Goal: Task Accomplishment & Management: Manage account settings

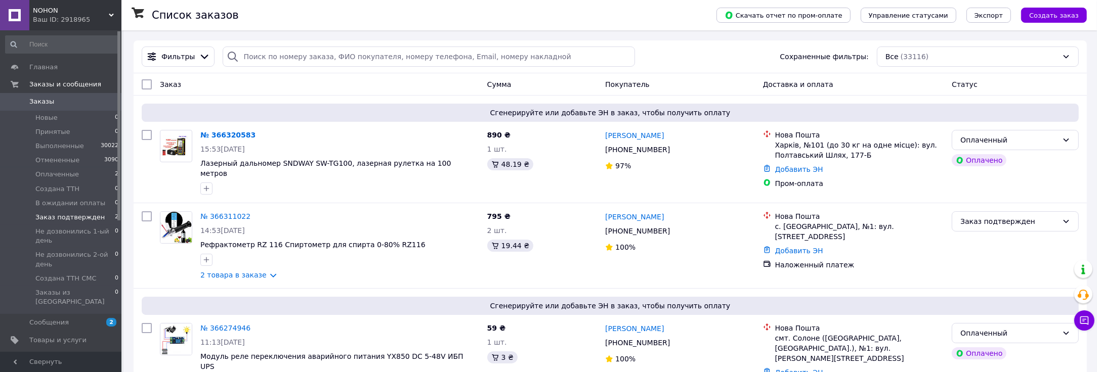
click at [64, 213] on span "Заказ подтвержден" at bounding box center [69, 217] width 69 height 9
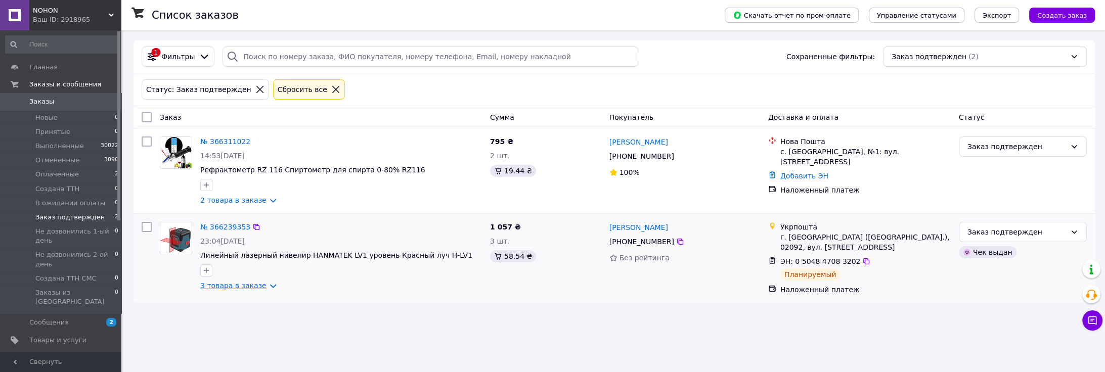
click at [263, 287] on link "3 товара в заказе" at bounding box center [233, 286] width 66 height 8
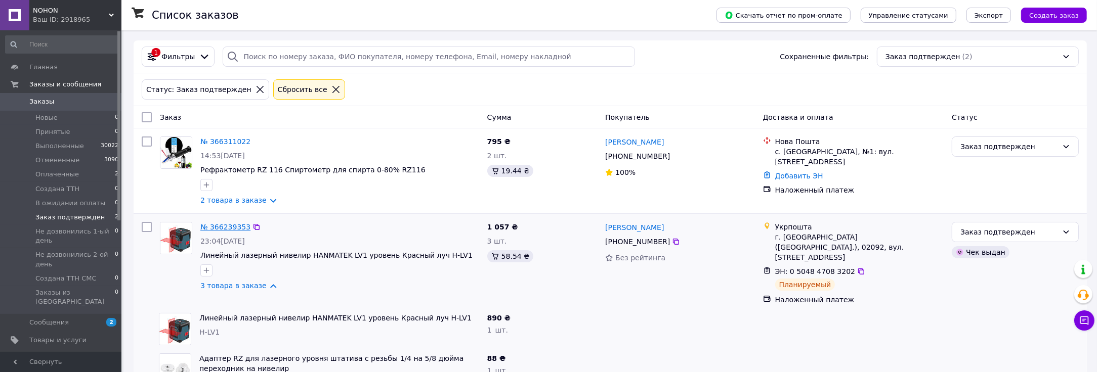
click at [220, 223] on link "№ 366239353" at bounding box center [225, 227] width 50 height 8
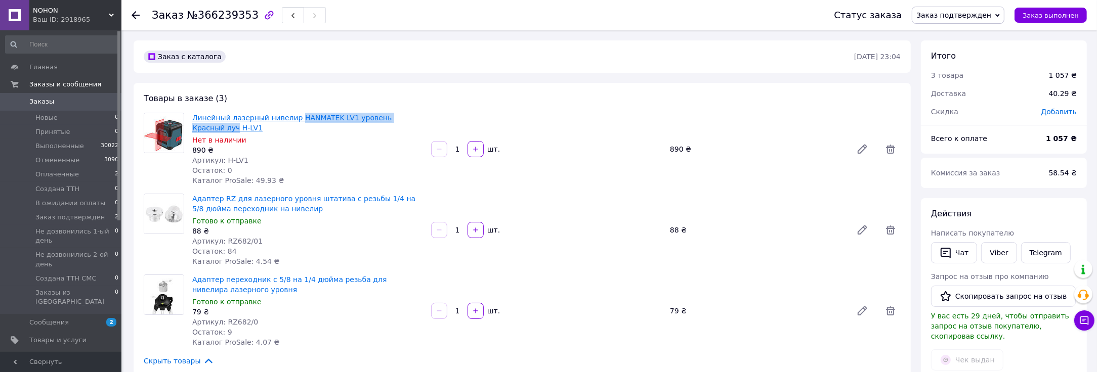
drag, startPoint x: 417, startPoint y: 114, endPoint x: 291, endPoint y: 117, distance: 125.5
click at [291, 117] on span "Линейный лазерный нивелир HANMATEK LV1 уровень Красный луч H-LV1" at bounding box center [307, 123] width 231 height 20
copy link "HANMATEK LV1 уровень Красный луч"
drag, startPoint x: 261, startPoint y: 241, endPoint x: 223, endPoint y: 239, distance: 38.0
click at [223, 239] on div "Артикул: RZ682/01" at bounding box center [307, 241] width 231 height 10
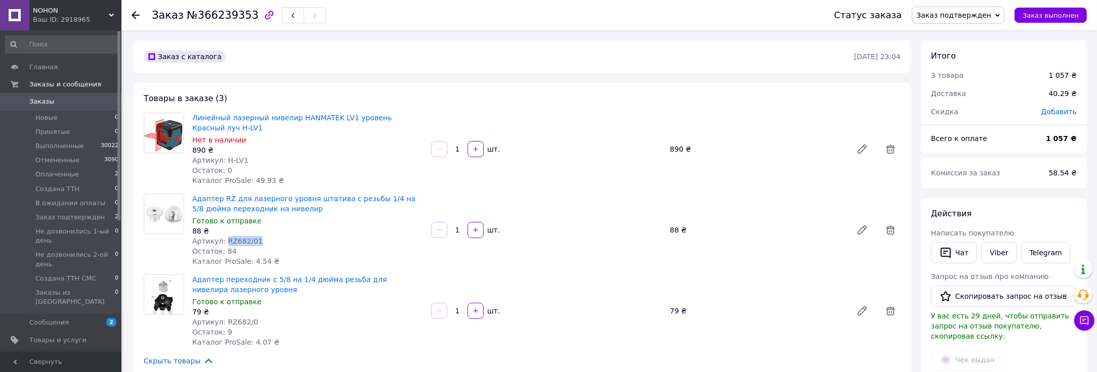
copy span "RZ682/01"
drag, startPoint x: 438, startPoint y: 192, endPoint x: 364, endPoint y: 196, distance: 73.5
click at [364, 196] on div "Адаптер RZ для лазерного уровня штатива с резьбы 1/4 на 5/8 дюйма переходник на…" at bounding box center [546, 230] width 716 height 77
copy link "1/4 на 5/8 дюйма"
drag, startPoint x: 338, startPoint y: 273, endPoint x: 268, endPoint y: 275, distance: 70.3
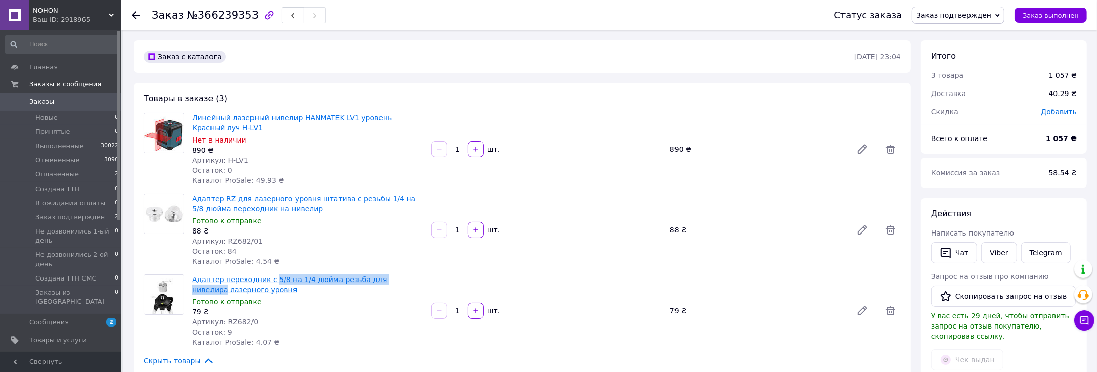
click at [268, 275] on span "Адаптер переходник с 5/8 на 1/4 дюйма резьба для нивелира лазерного уровня" at bounding box center [307, 285] width 231 height 20
copy link "5/8 на 1/4 дюйма резьба для нивелира"
click at [960, 16] on span "Заказ подтвержден" at bounding box center [953, 15] width 75 height 8
click at [948, 53] on li "Выполнен" at bounding box center [963, 50] width 103 height 15
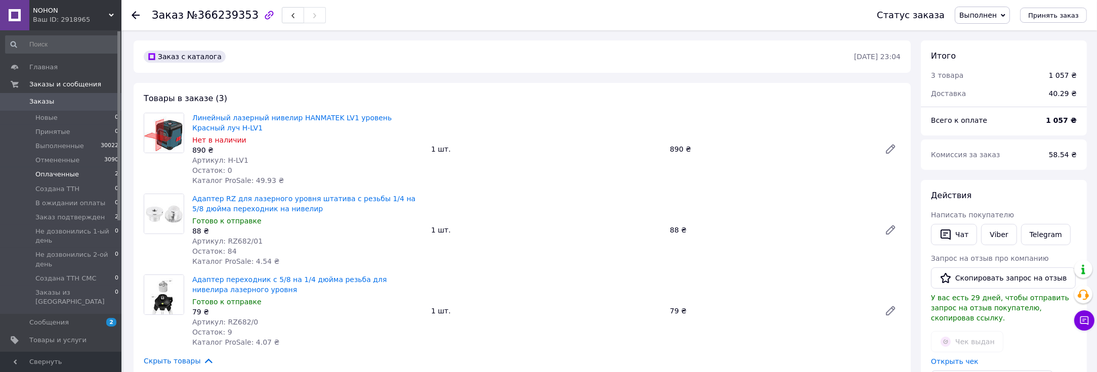
click at [61, 177] on span "Оплаченные" at bounding box center [57, 174] width 44 height 9
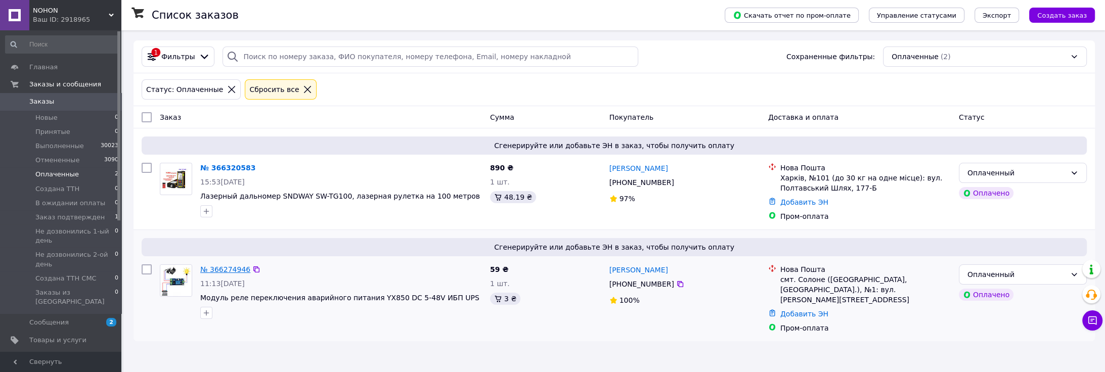
click at [223, 267] on link "№ 366274946" at bounding box center [225, 270] width 50 height 8
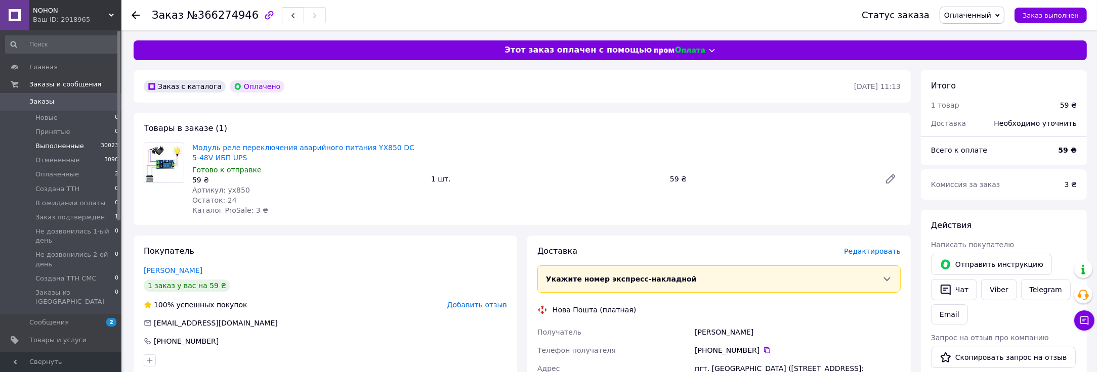
click at [64, 147] on span "Выполненные" at bounding box center [59, 146] width 49 height 9
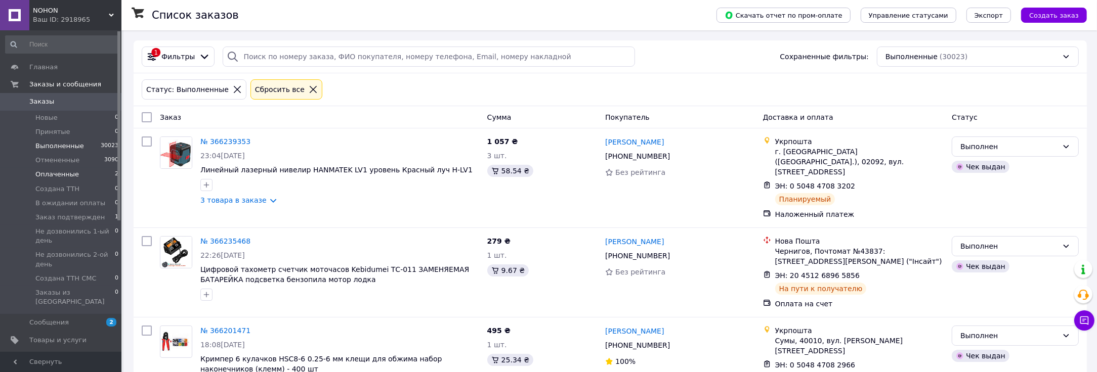
click at [51, 169] on li "Оплаченные 2" at bounding box center [62, 174] width 124 height 14
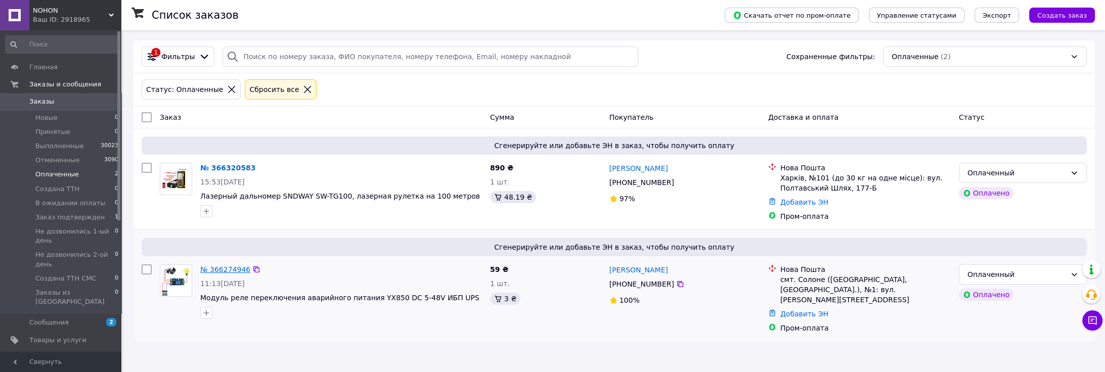
click at [219, 273] on link "№ 366274946" at bounding box center [225, 270] width 50 height 8
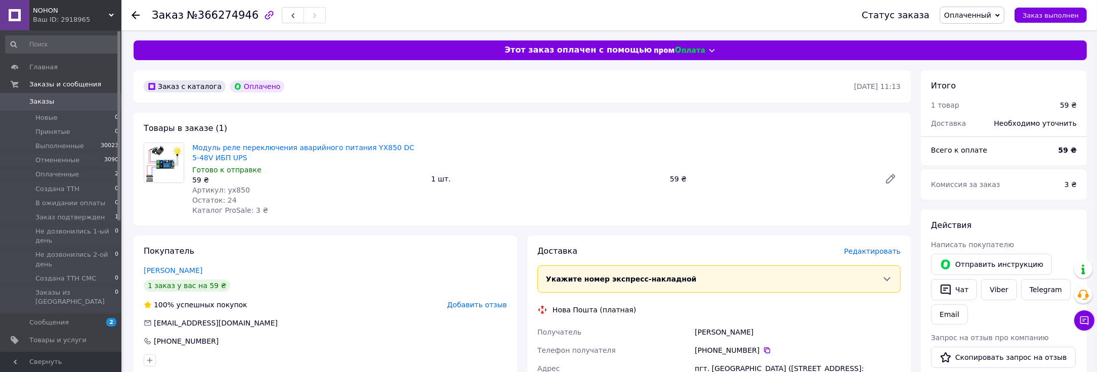
click at [862, 255] on span "Редактировать" at bounding box center [872, 251] width 57 height 8
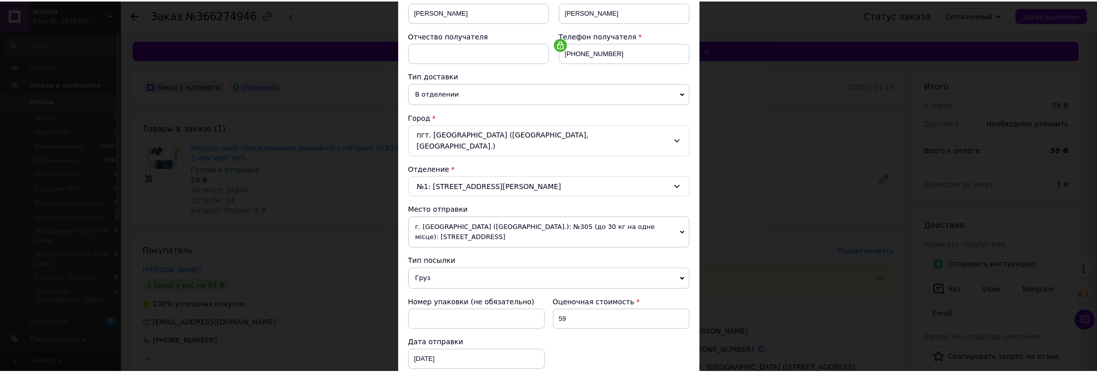
scroll to position [393, 0]
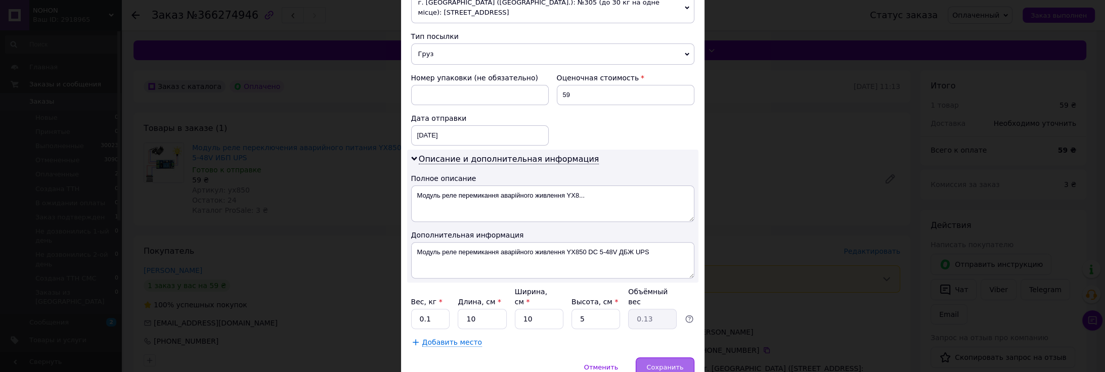
click at [657, 358] on div "Сохранить" at bounding box center [665, 368] width 58 height 20
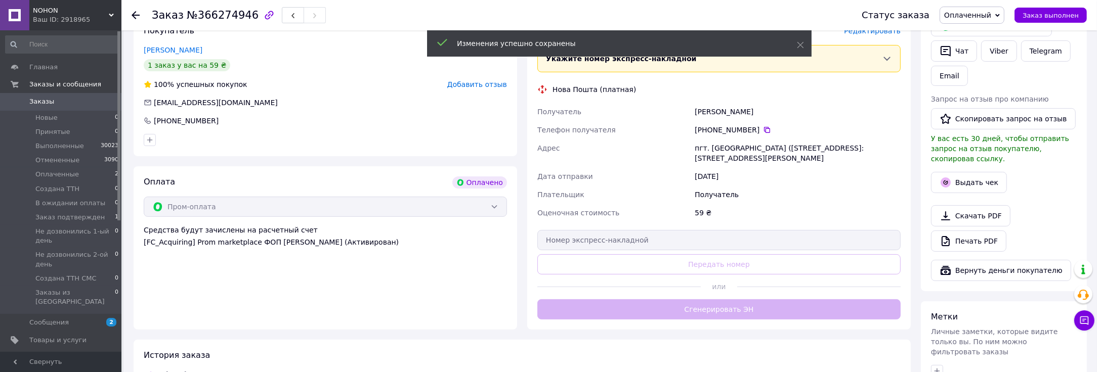
scroll to position [225, 0]
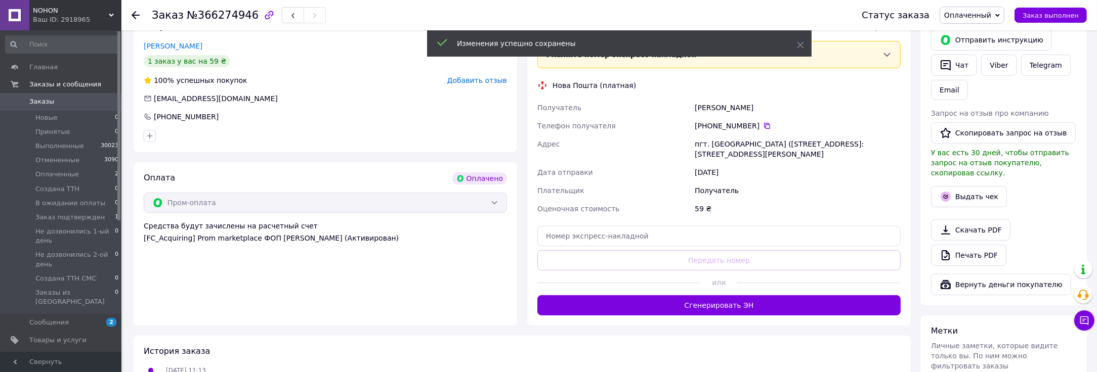
click at [736, 305] on button "Сгенерировать ЭН" at bounding box center [718, 305] width 363 height 20
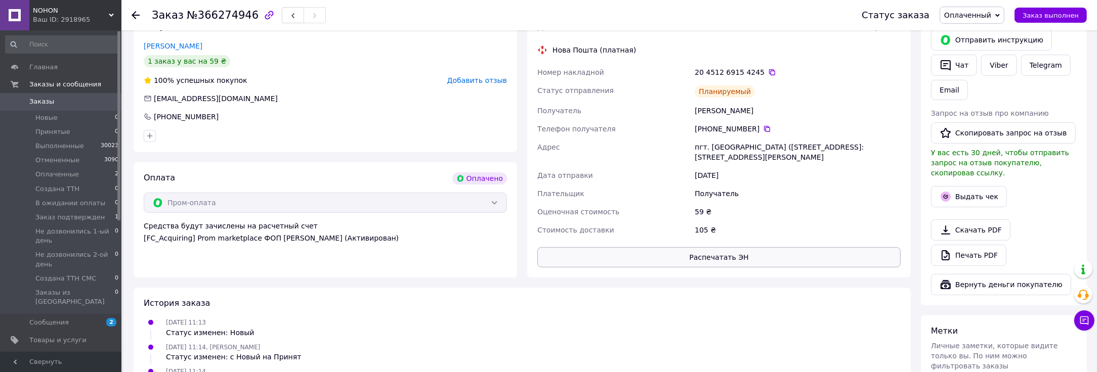
click at [724, 265] on button "Распечатать ЭН" at bounding box center [718, 257] width 363 height 20
click at [230, 244] on div "Оплата Оплачено Пром-оплата Средства будут зачислены на расчетный счет [FC_Acqu…" at bounding box center [325, 219] width 383 height 115
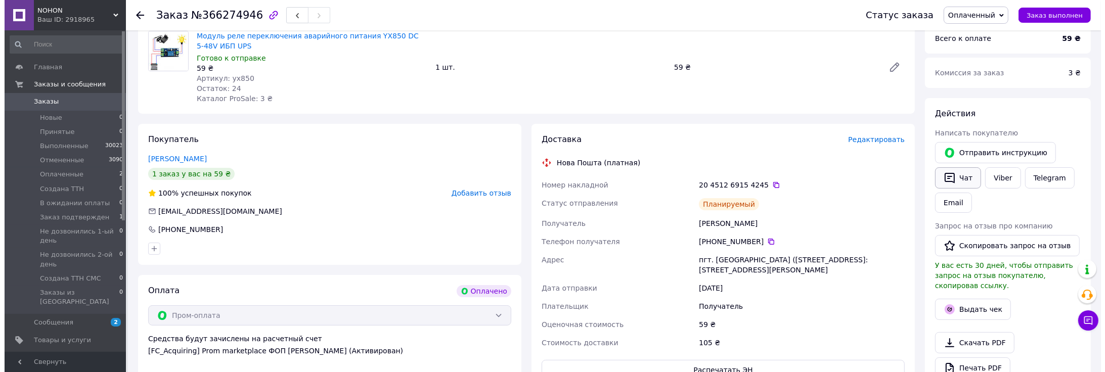
scroll to position [112, 0]
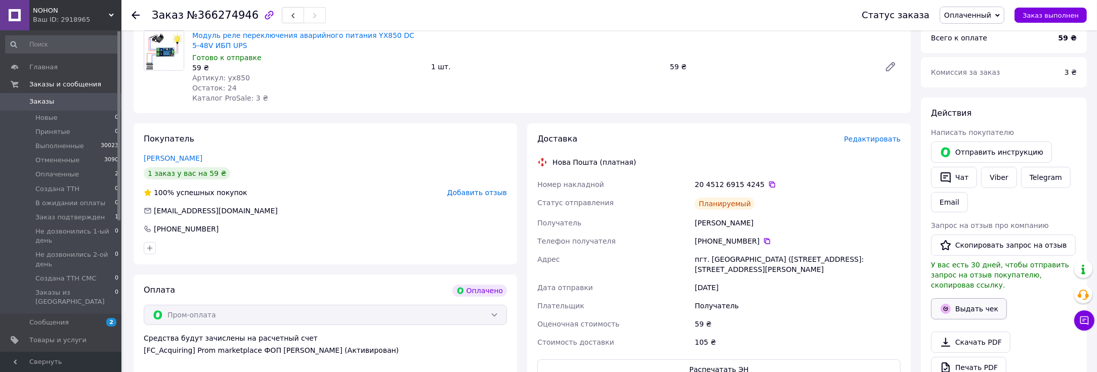
click at [955, 301] on button "Выдать чек" at bounding box center [969, 308] width 76 height 21
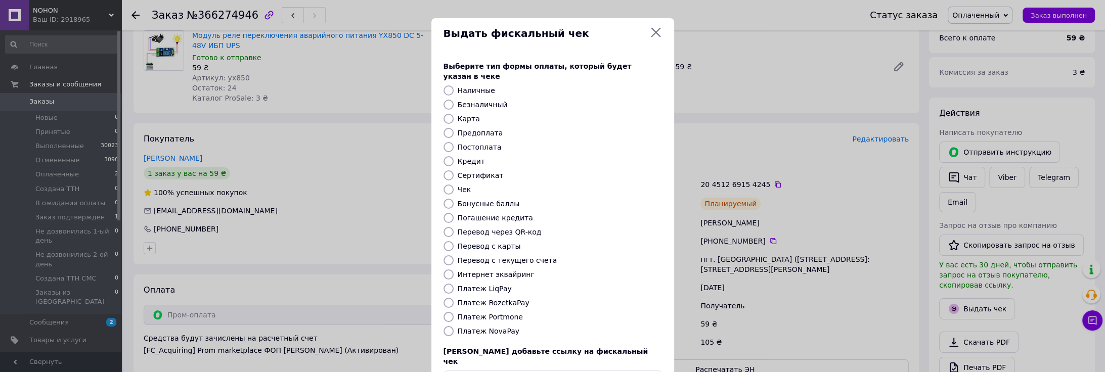
click at [444, 114] on input "Карта" at bounding box center [449, 119] width 10 height 10
radio input "true"
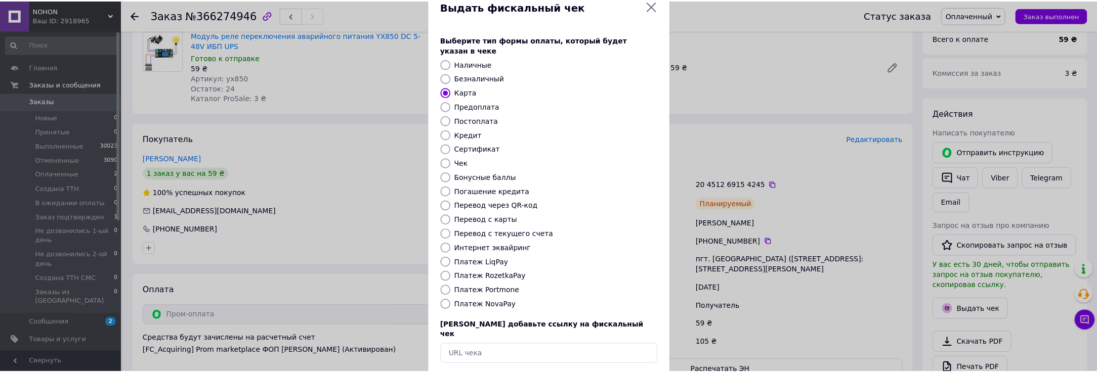
scroll to position [61, 0]
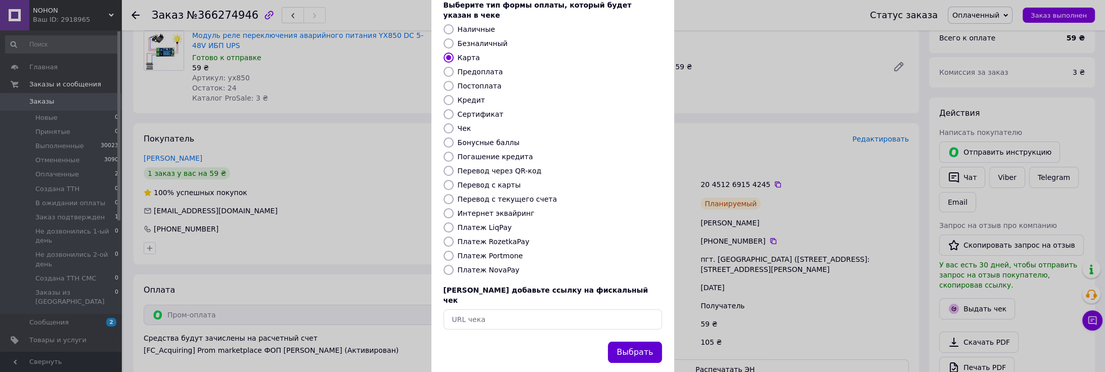
click at [632, 342] on button "Выбрать" at bounding box center [635, 353] width 54 height 22
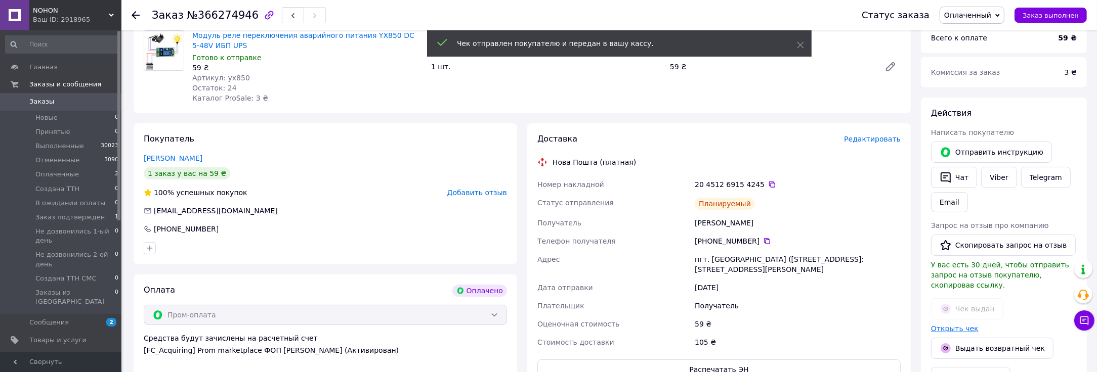
click at [955, 325] on link "Открыть чек" at bounding box center [955, 329] width 48 height 8
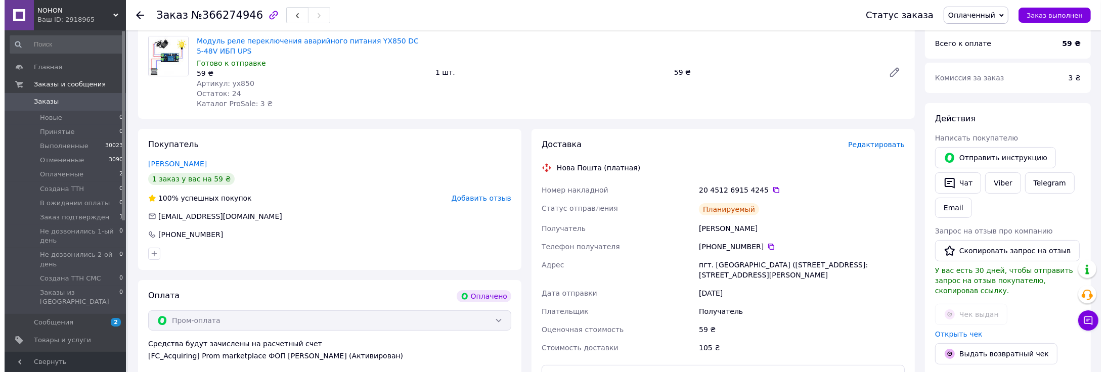
scroll to position [0, 0]
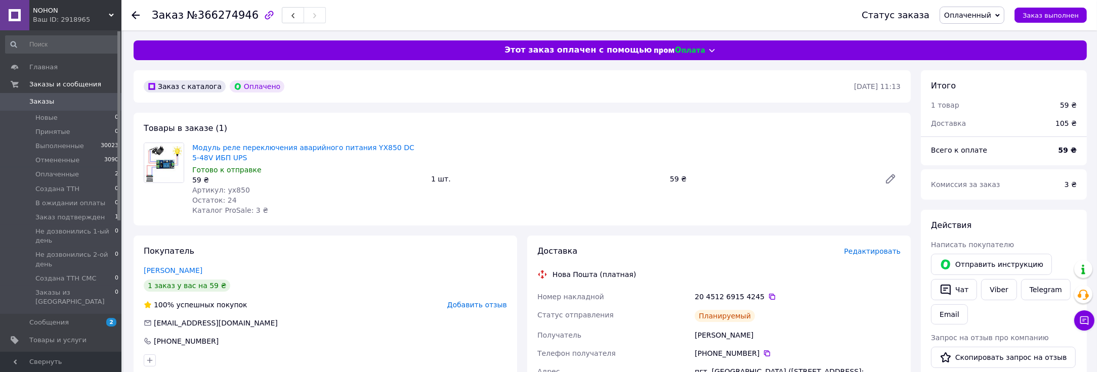
click at [973, 18] on span "Оплаченный" at bounding box center [967, 15] width 47 height 8
click at [979, 53] on li "Выполнен" at bounding box center [991, 50] width 103 height 15
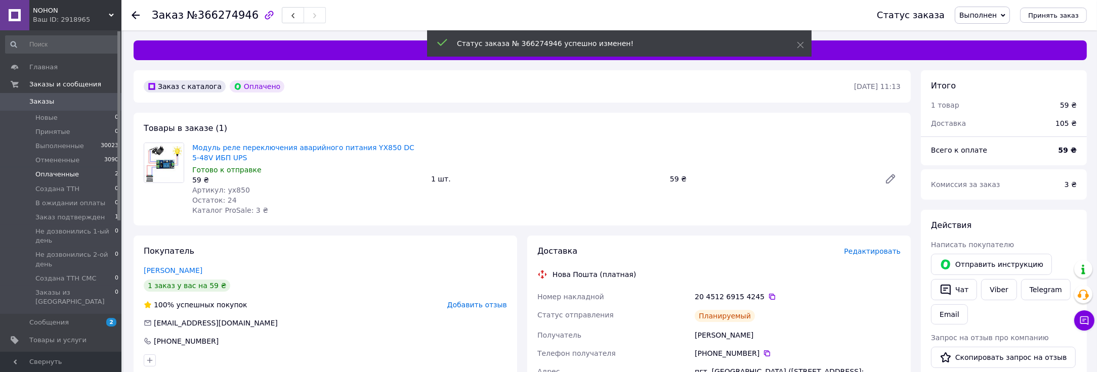
click at [51, 174] on span "Оплаченные" at bounding box center [57, 174] width 44 height 9
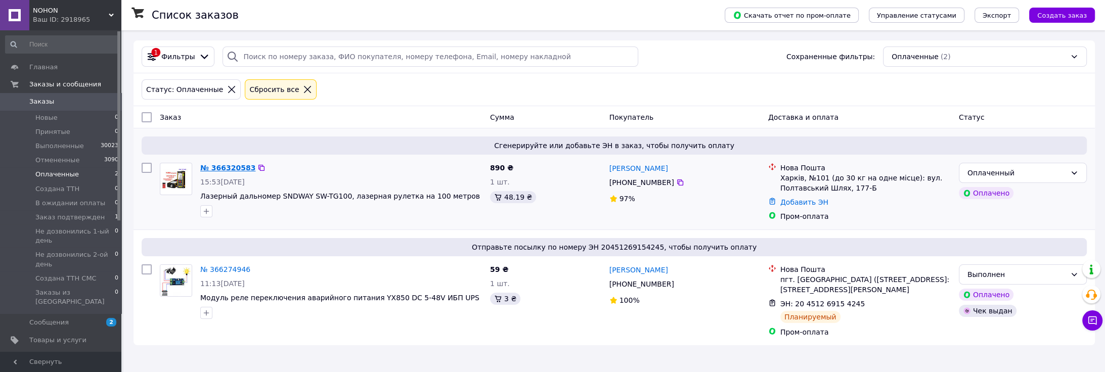
click at [231, 164] on link "№ 366320583" at bounding box center [227, 168] width 55 height 8
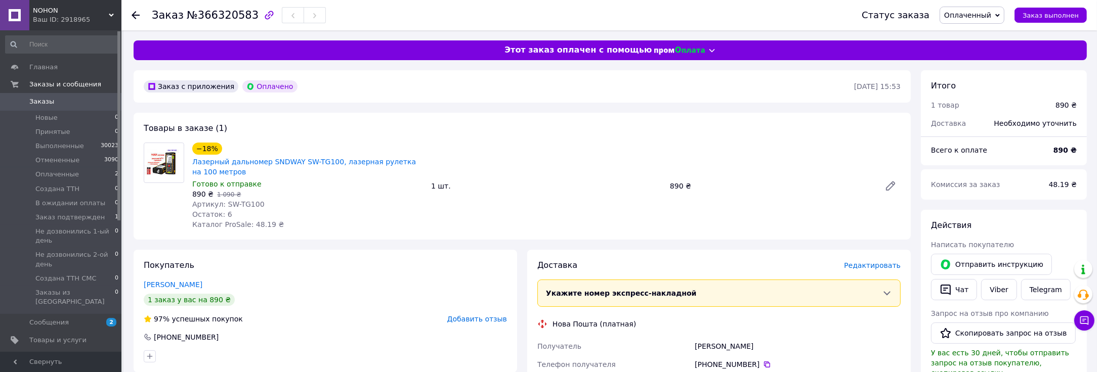
click at [884, 269] on span "Редактировать" at bounding box center [872, 266] width 57 height 8
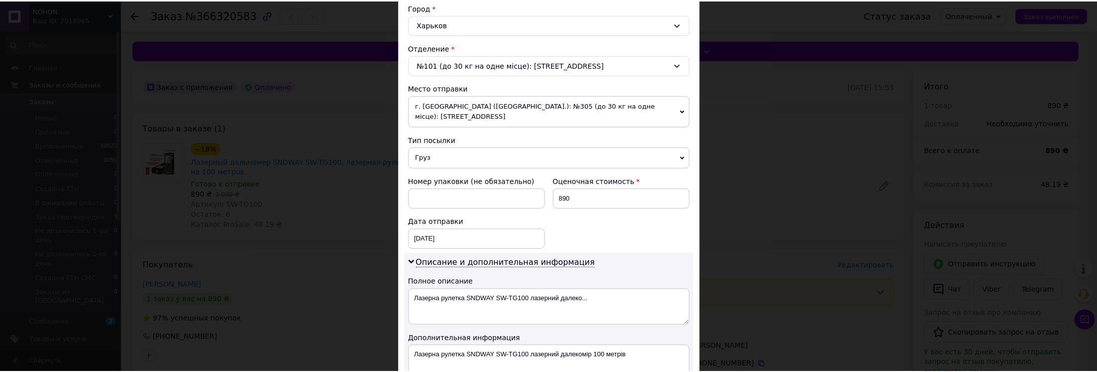
scroll to position [407, 0]
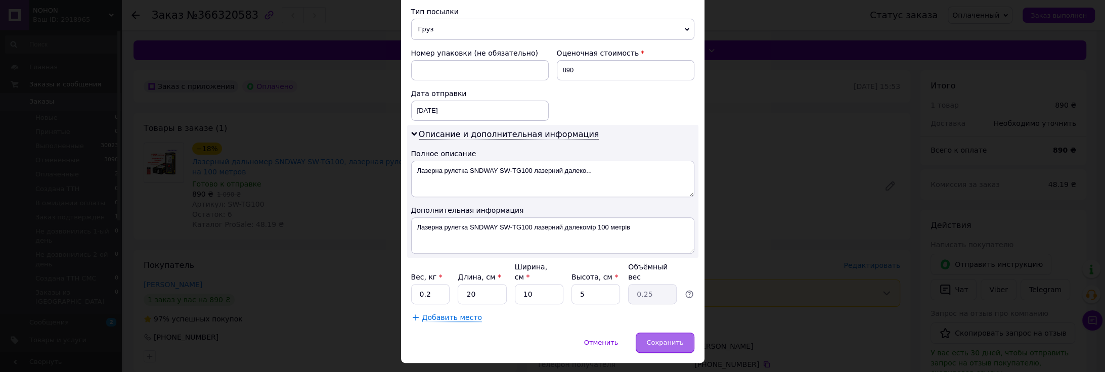
click at [645, 333] on div "Сохранить" at bounding box center [665, 343] width 58 height 20
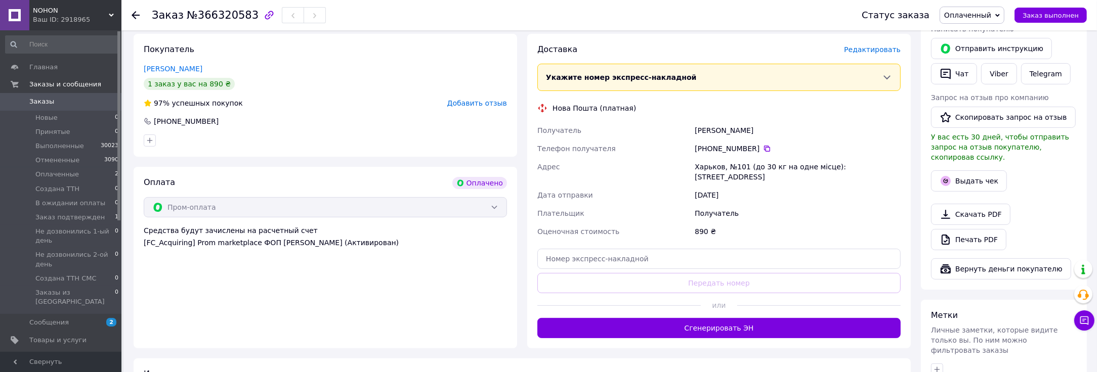
scroll to position [225, 0]
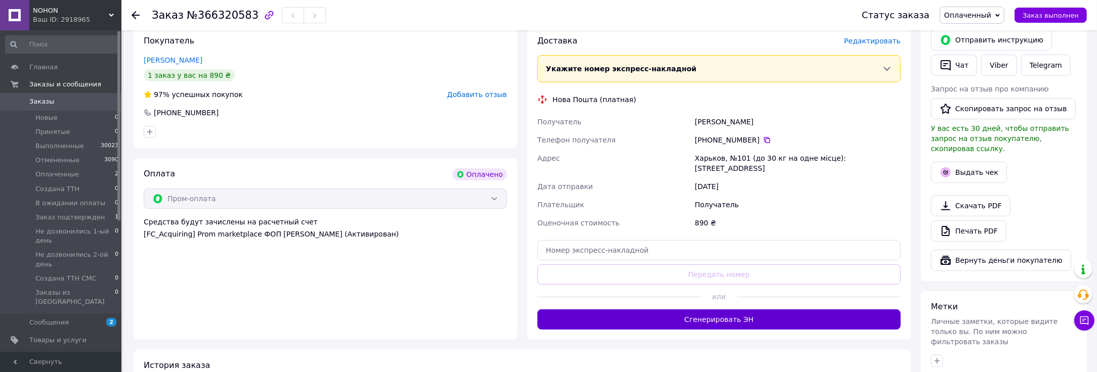
click at [729, 317] on button "Сгенерировать ЭН" at bounding box center [718, 320] width 363 height 20
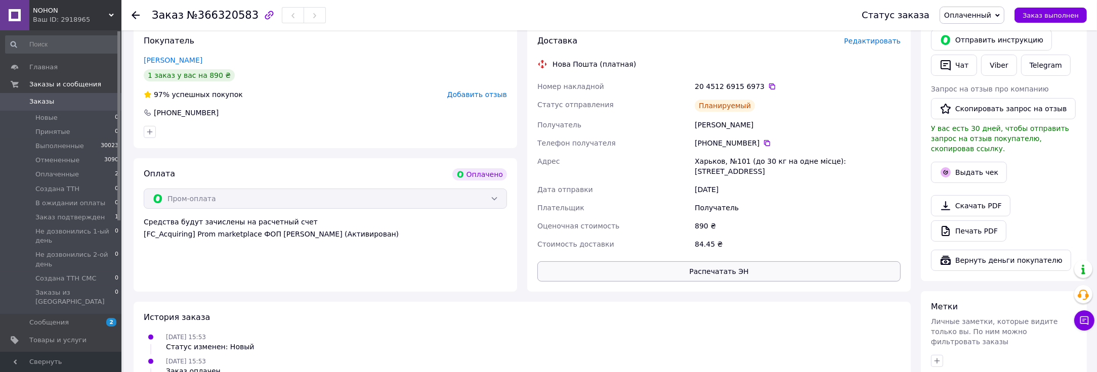
click at [692, 267] on button "Распечатать ЭН" at bounding box center [718, 272] width 363 height 20
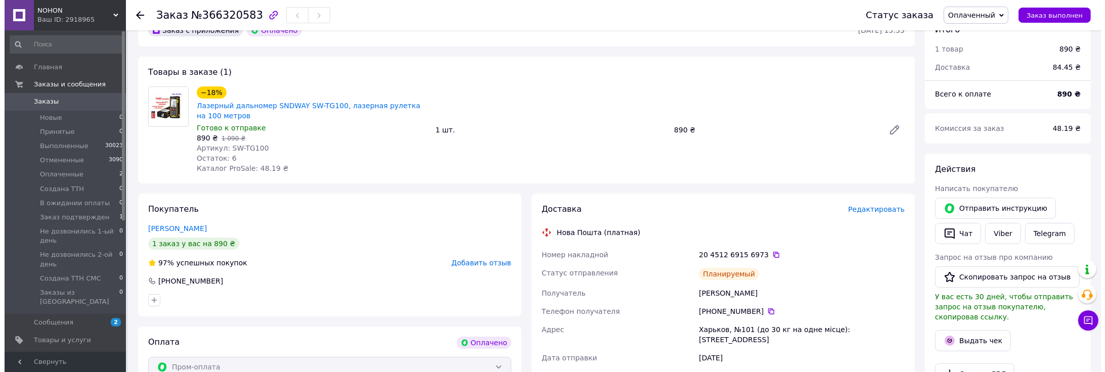
scroll to position [56, 0]
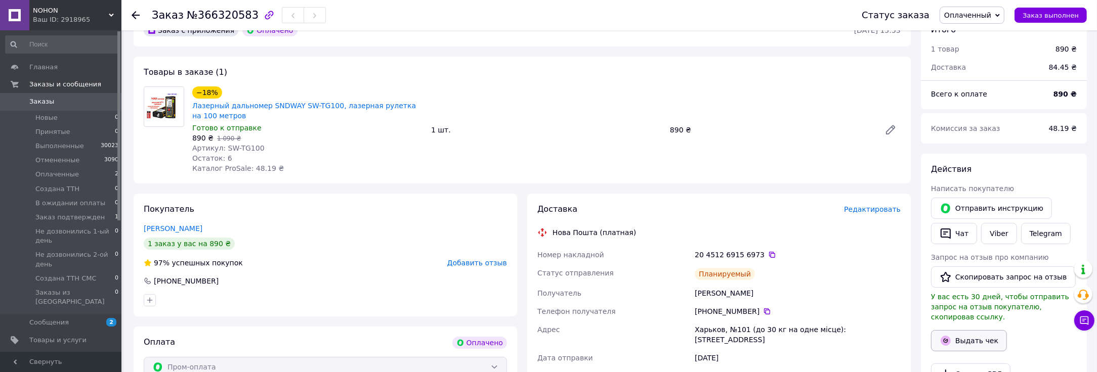
click at [980, 330] on button "Выдать чек" at bounding box center [969, 340] width 76 height 21
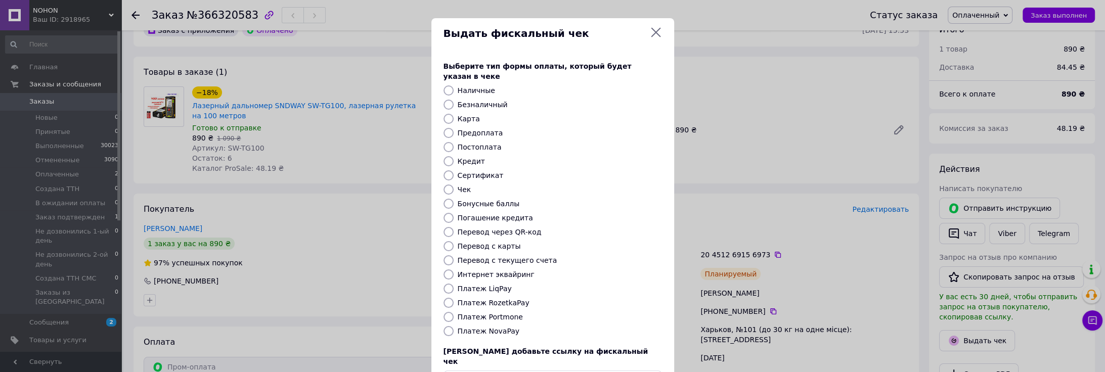
click at [439, 112] on div "Выберите тип формы оплаты, который будет указан в чеке Наличные Безналичный Кар…" at bounding box center [552, 226] width 243 height 354
click at [446, 114] on input "Карта" at bounding box center [449, 119] width 10 height 10
radio input "true"
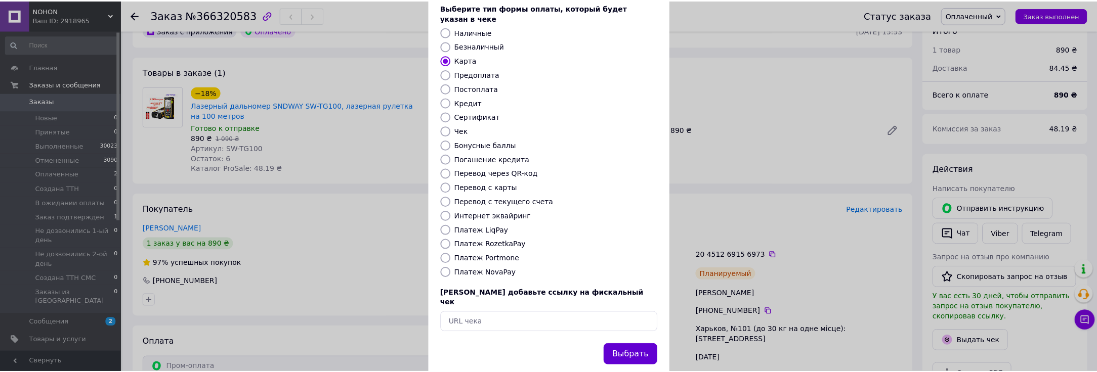
scroll to position [61, 0]
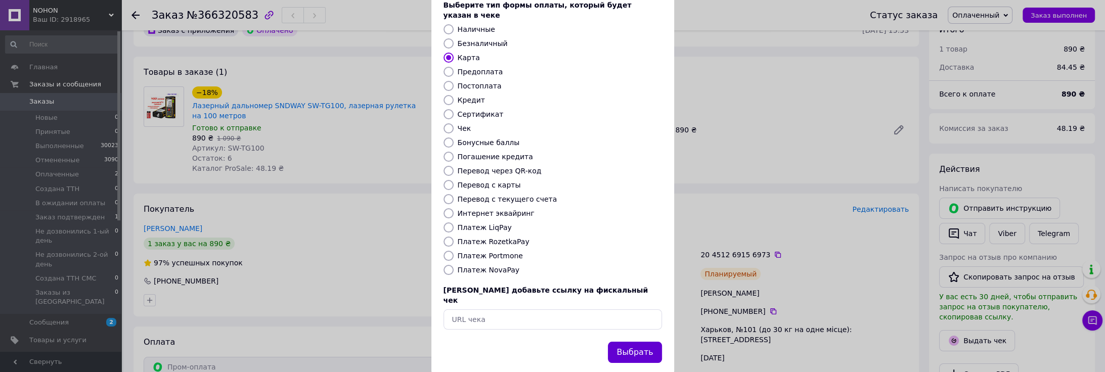
click at [630, 342] on button "Выбрать" at bounding box center [635, 353] width 54 height 22
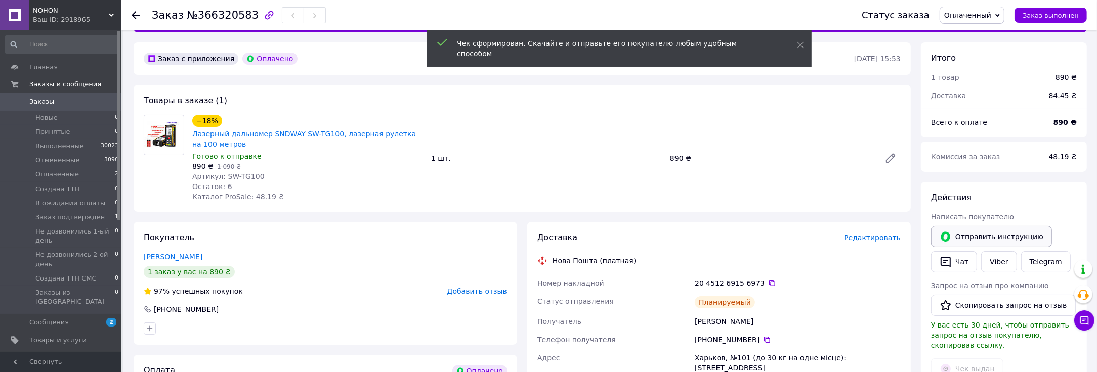
scroll to position [112, 0]
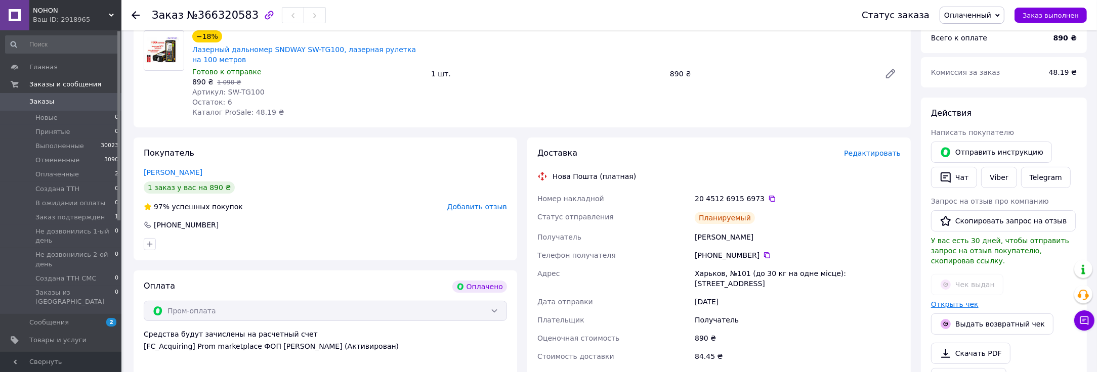
click at [954, 300] on link "Открыть чек" at bounding box center [955, 304] width 48 height 8
click at [979, 13] on span "Оплаченный" at bounding box center [967, 15] width 47 height 8
click at [973, 55] on li "Выполнен" at bounding box center [991, 50] width 103 height 15
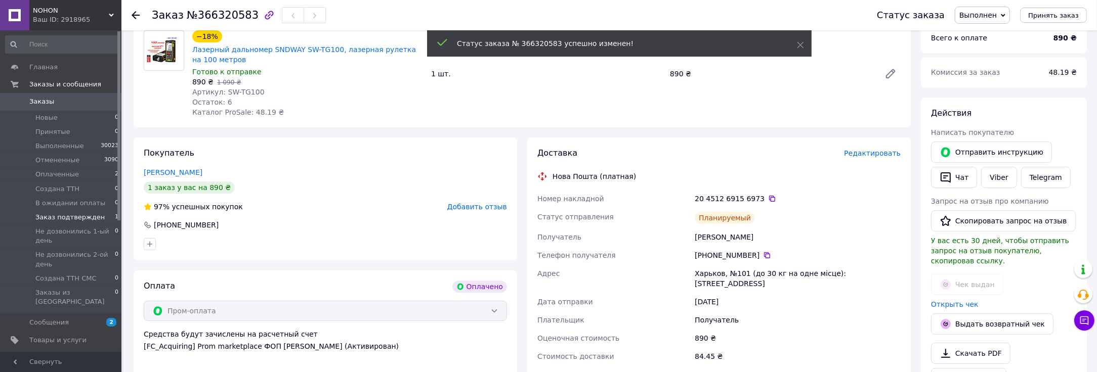
click at [48, 211] on li "Заказ подтвержден 1" at bounding box center [62, 217] width 124 height 14
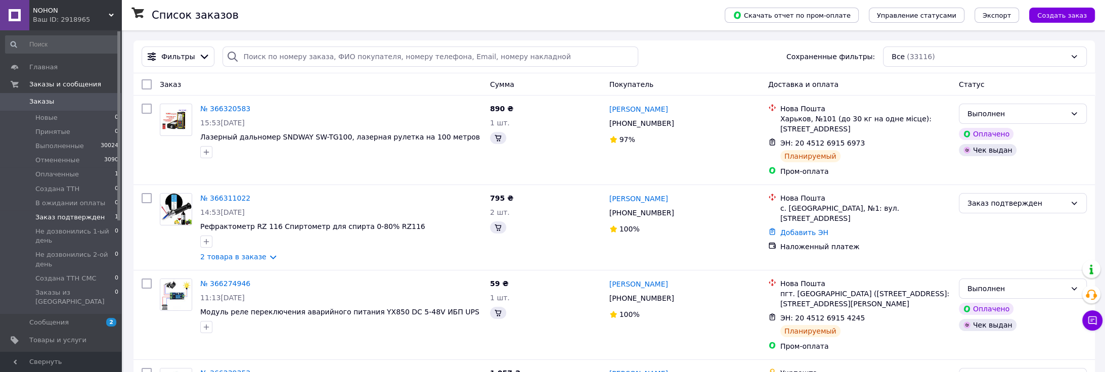
click at [48, 211] on li "Заказ подтвержден 1" at bounding box center [62, 217] width 124 height 14
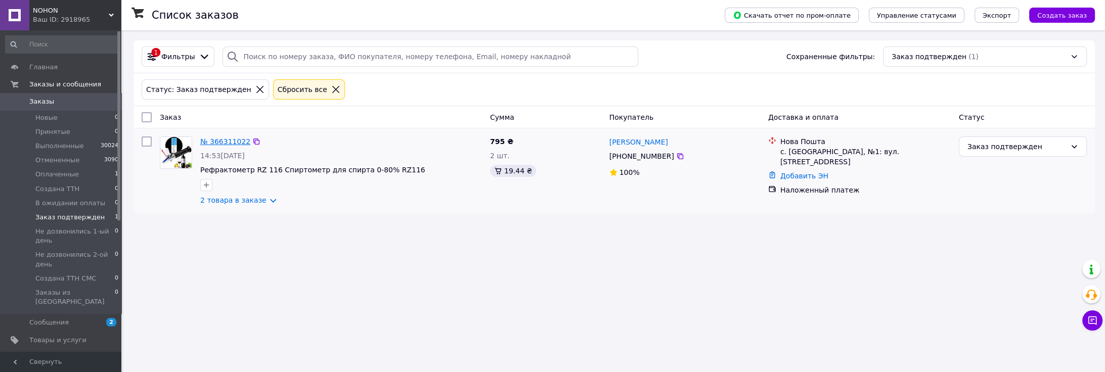
click at [210, 138] on link "№ 366311022" at bounding box center [225, 142] width 50 height 8
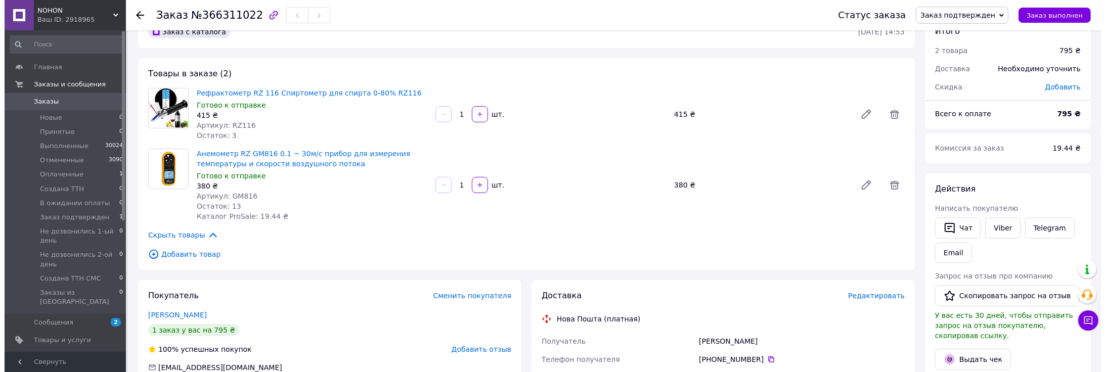
scroll to position [112, 0]
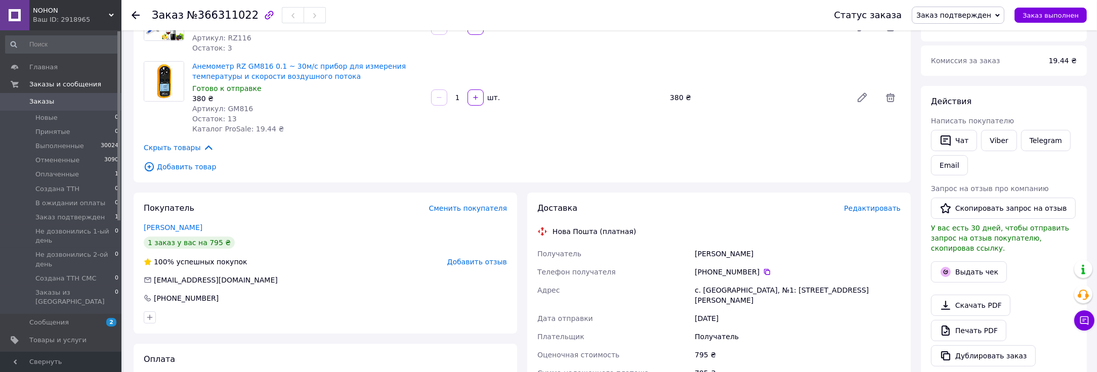
click at [878, 204] on span "Редактировать" at bounding box center [872, 208] width 57 height 8
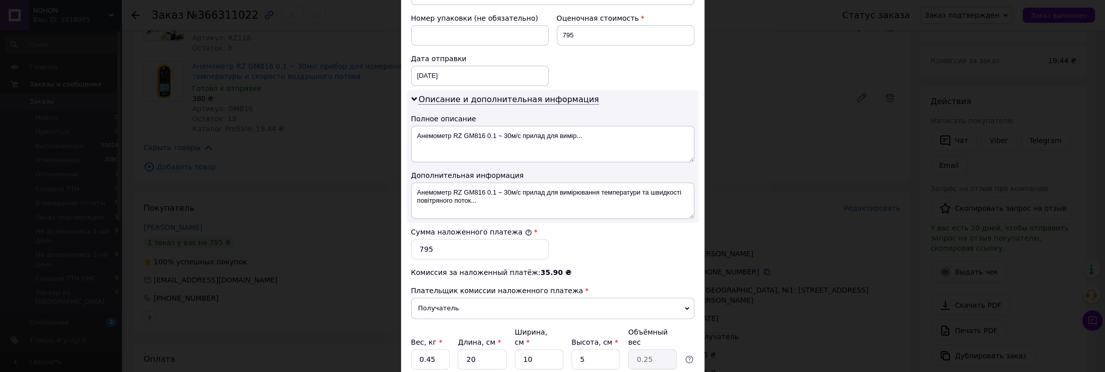
scroll to position [449, 0]
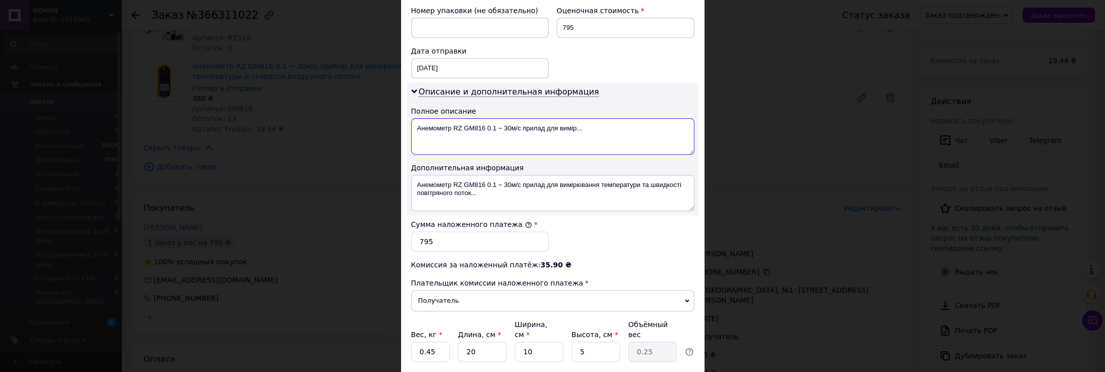
drag, startPoint x: 592, startPoint y: 116, endPoint x: 485, endPoint y: 125, distance: 107.6
click at [485, 125] on textarea "Анемометр RZ GM816 0.1 ~ 30м/с прилад для вимір..." at bounding box center [552, 136] width 283 height 36
drag, startPoint x: 563, startPoint y: 116, endPoint x: 484, endPoint y: 119, distance: 79.5
click at [484, 119] on textarea "Анемометр RZ GM816 рефрактометр RZ116" at bounding box center [552, 136] width 283 height 36
type textarea "Анемометр RZ GM816 рефрактометр RZ116"
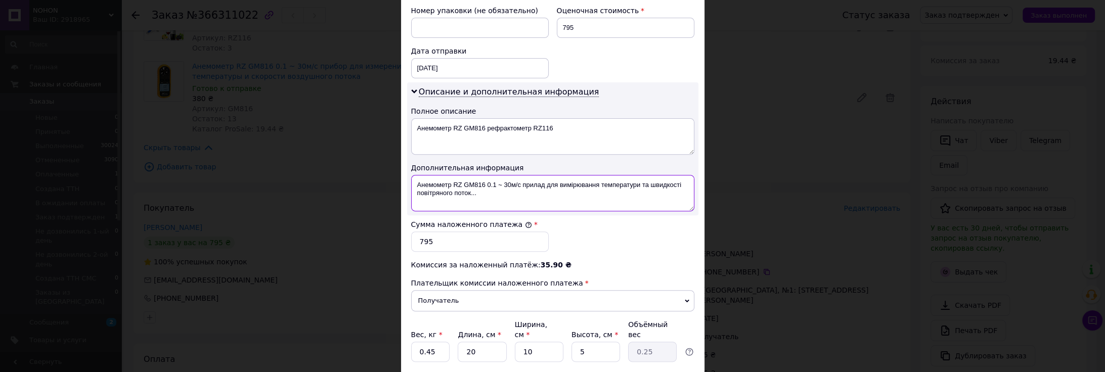
drag, startPoint x: 484, startPoint y: 182, endPoint x: 413, endPoint y: 171, distance: 71.1
click at [413, 175] on textarea "Анемометр RZ GM816 0.1 ~ 30м/с прилад для вимірювання температури та швидкості …" at bounding box center [552, 193] width 283 height 36
paste textarea "рефрактометр RZ116"
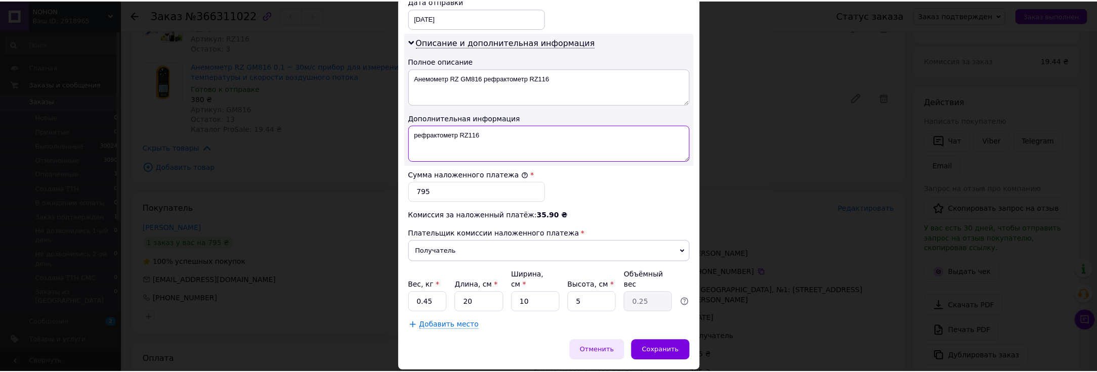
scroll to position [506, 0]
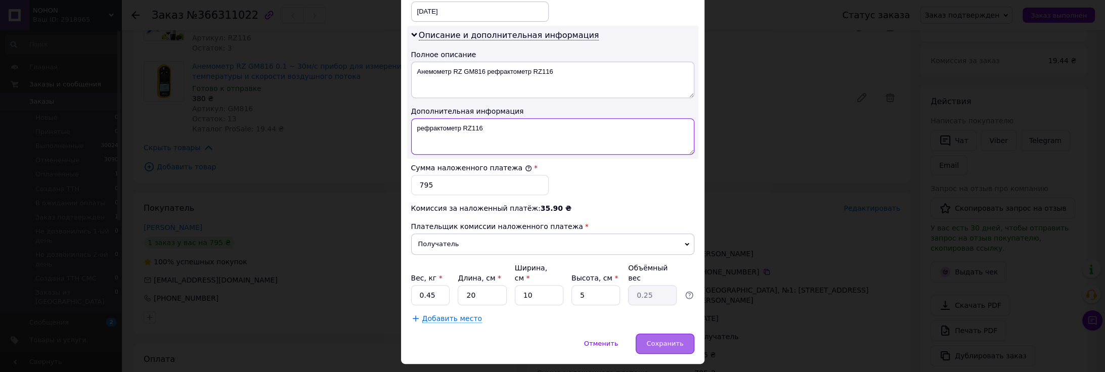
type textarea "рефрактометр RZ116"
click at [669, 334] on div "Сохранить" at bounding box center [665, 344] width 58 height 20
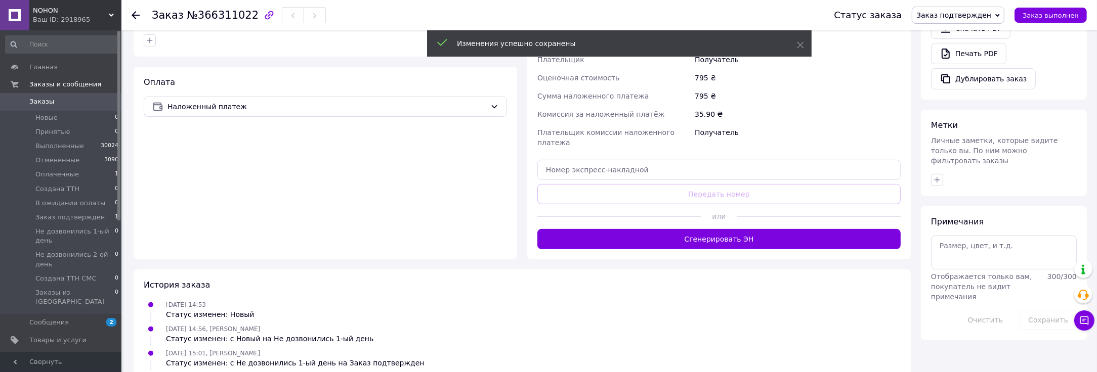
scroll to position [393, 0]
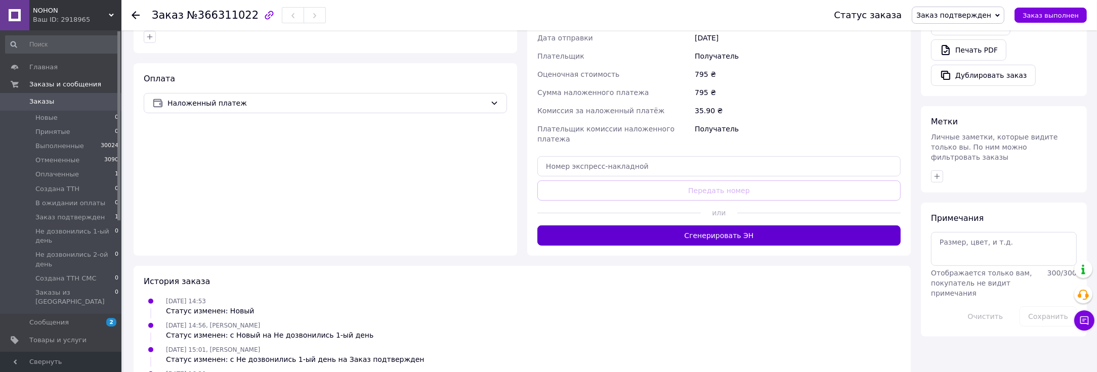
click at [742, 226] on button "Сгенерировать ЭН" at bounding box center [718, 236] width 363 height 20
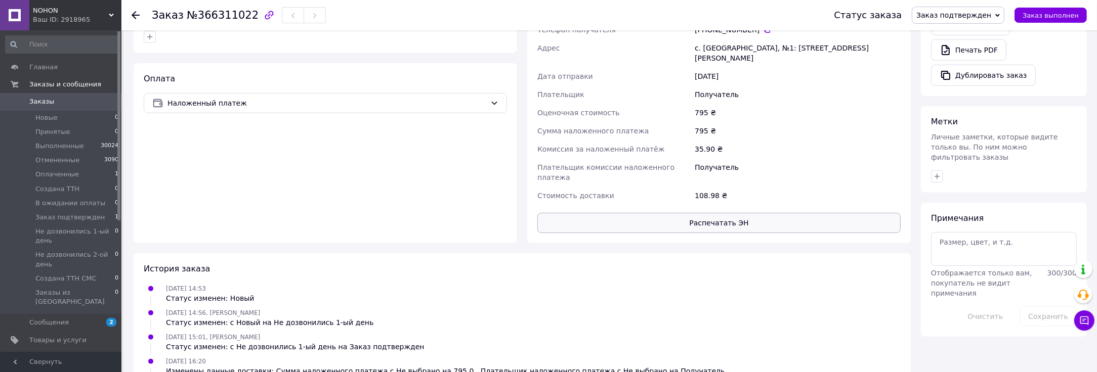
click at [707, 213] on button "Распечатать ЭН" at bounding box center [718, 223] width 363 height 20
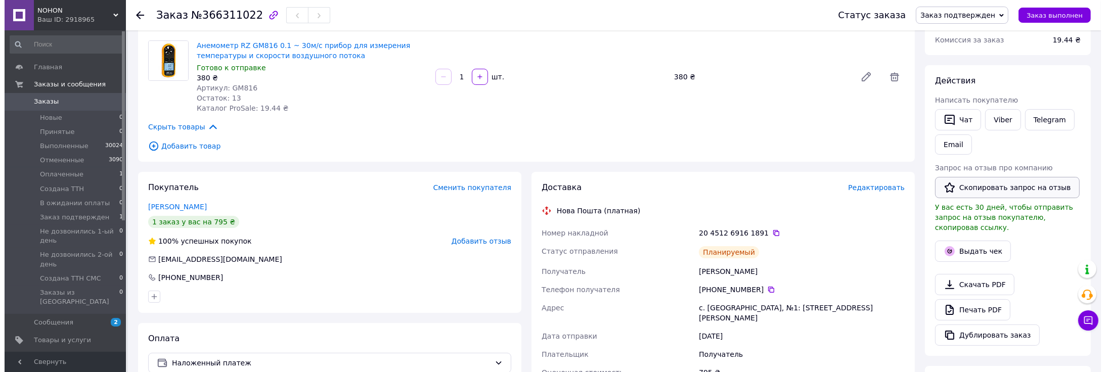
scroll to position [112, 0]
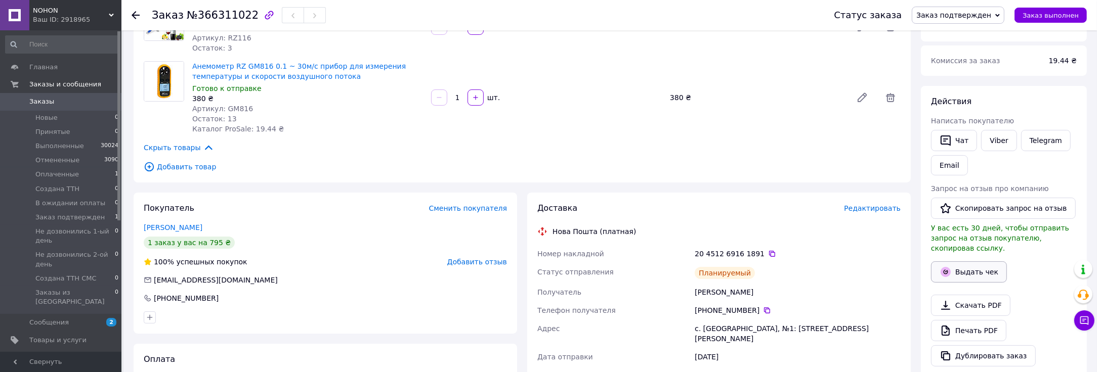
click at [945, 266] on icon "button" at bounding box center [945, 272] width 12 height 12
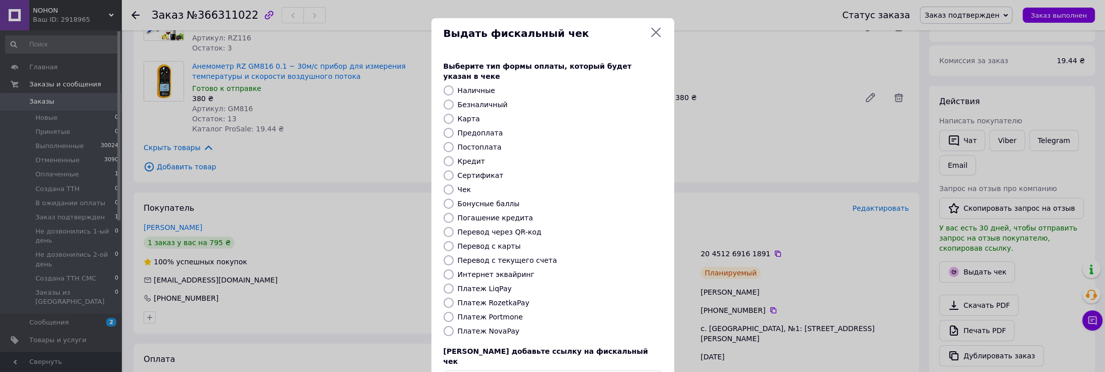
click at [447, 142] on input "Постоплата" at bounding box center [449, 147] width 10 height 10
radio input "true"
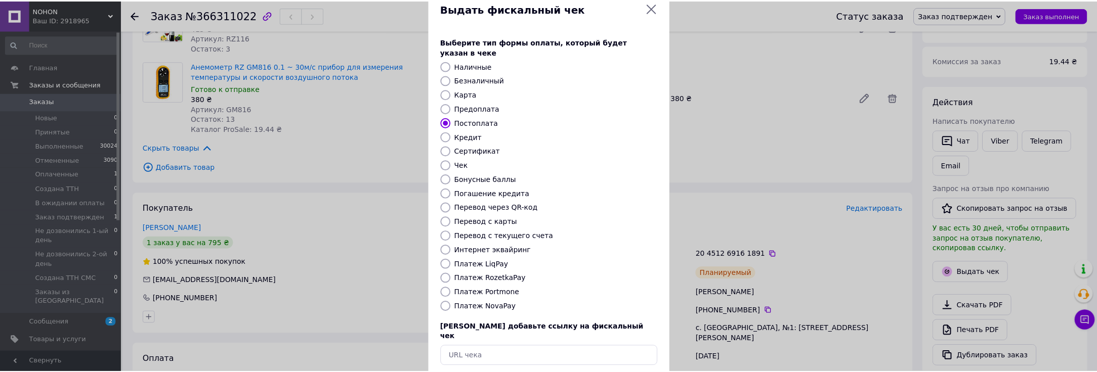
scroll to position [61, 0]
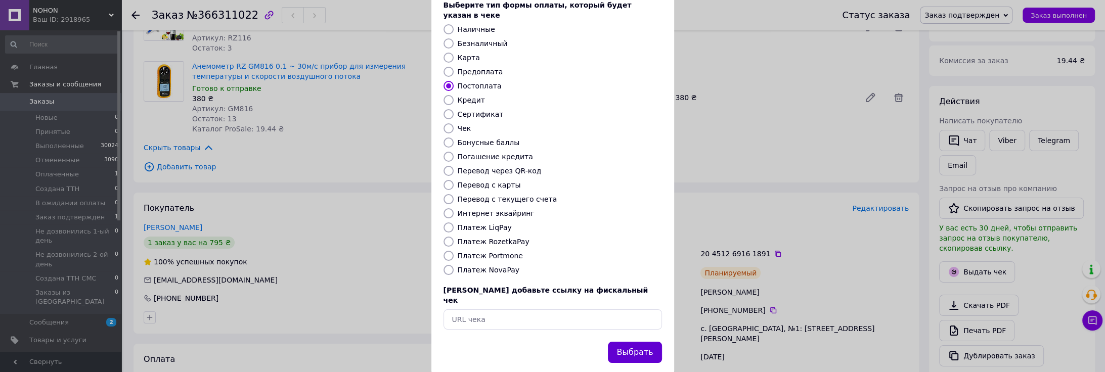
click at [632, 342] on button "Выбрать" at bounding box center [635, 353] width 54 height 22
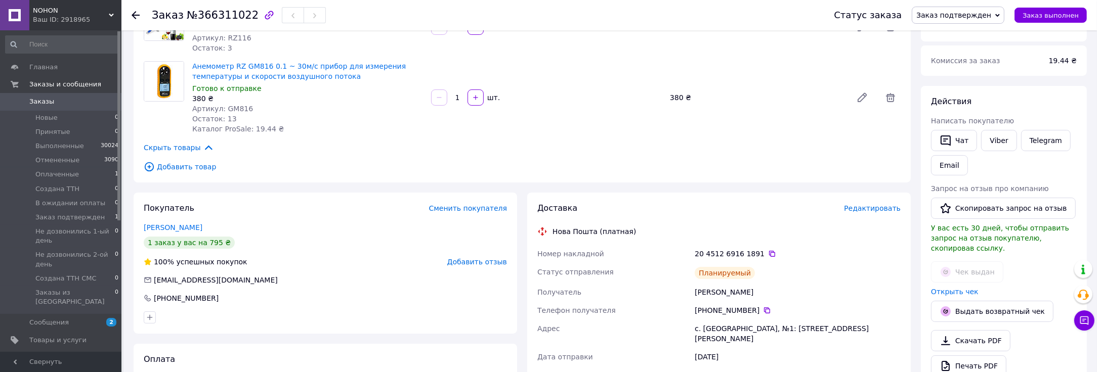
click at [952, 285] on div "Открыть чек" at bounding box center [1004, 292] width 150 height 14
click at [944, 285] on div "Открыть чек" at bounding box center [1004, 292] width 150 height 14
click at [944, 288] on link "Открыть чек" at bounding box center [955, 292] width 48 height 8
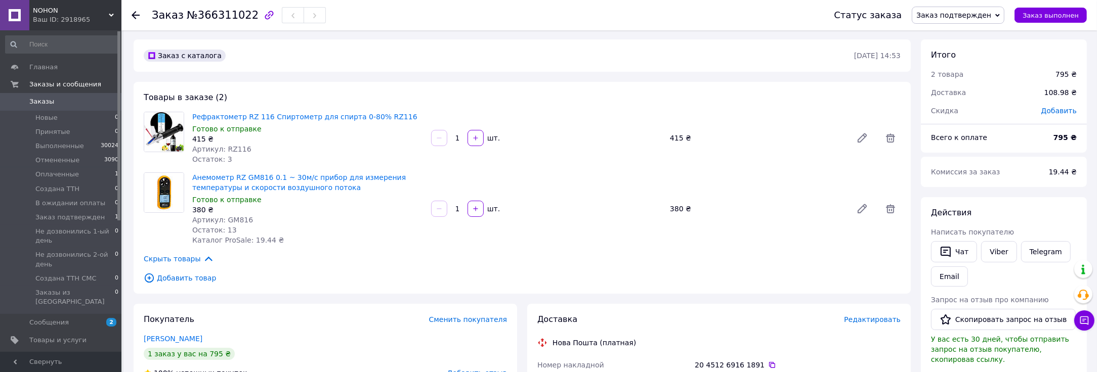
scroll to position [0, 0]
click at [956, 21] on span "Заказ подтвержден" at bounding box center [958, 15] width 93 height 17
click at [957, 52] on li "Выполнен" at bounding box center [963, 50] width 103 height 15
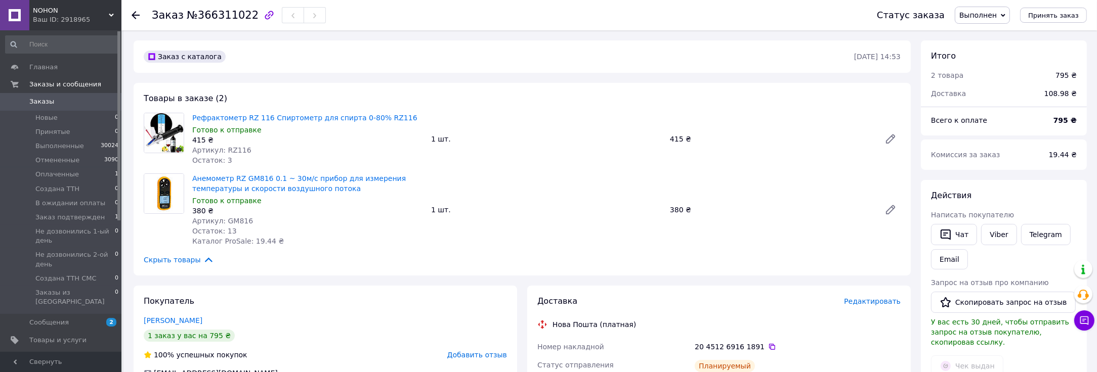
click at [1085, 322] on icon at bounding box center [1084, 321] width 10 height 10
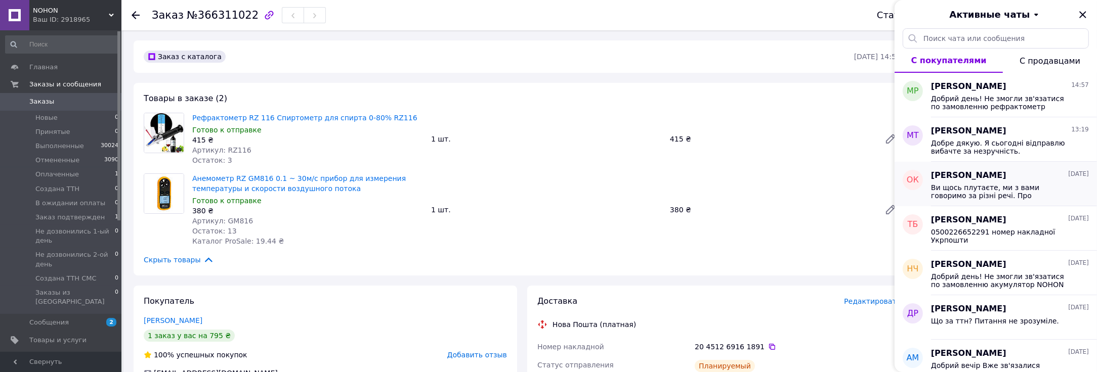
click at [968, 191] on span "Ви щось плутаєте, ми з вами говоримо за різні речі. Про безкоштовне повернення …" at bounding box center [1003, 192] width 144 height 16
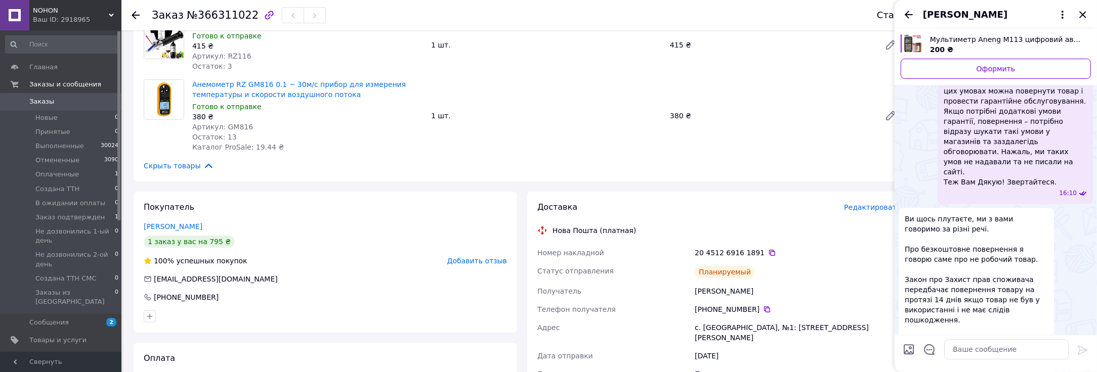
scroll to position [168, 0]
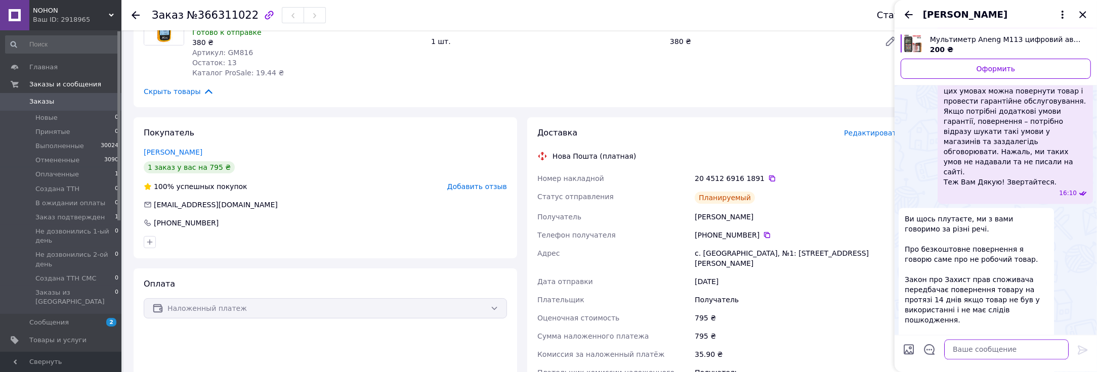
paste textarea "L ipsumdol s amet consect adipisci.Elitsedd eiusm tempo incidi Utlabor "Etd mag…"
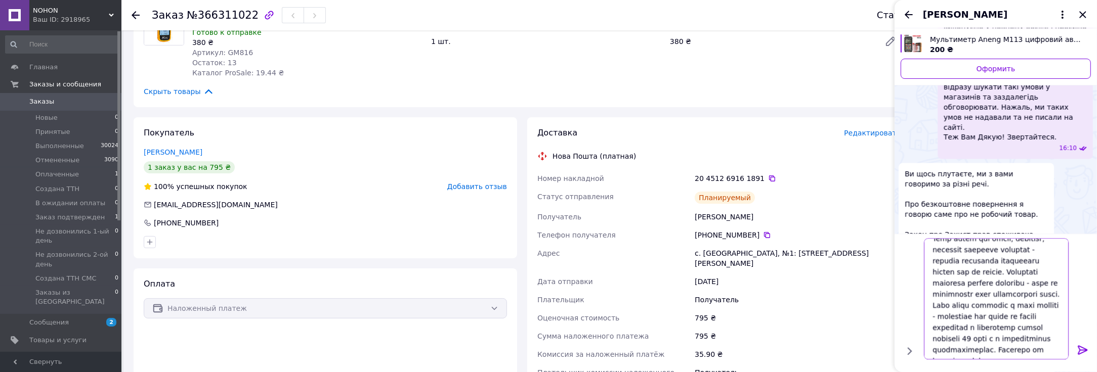
scroll to position [2607, 0]
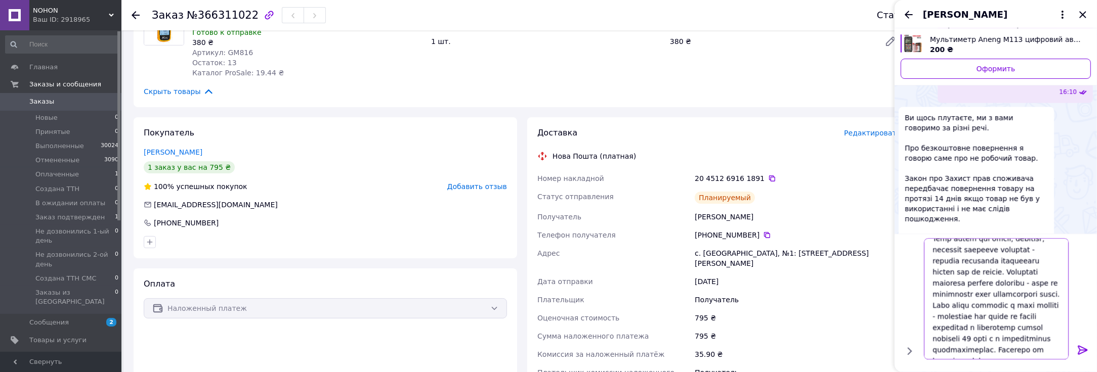
drag, startPoint x: 931, startPoint y: 295, endPoint x: 1042, endPoint y: 371, distance: 134.3
click at [1042, 371] on div at bounding box center [995, 303] width 202 height 138
drag, startPoint x: 985, startPoint y: 341, endPoint x: 1009, endPoint y: 318, distance: 34.0
click at [1009, 318] on textarea "Я зрозумів у чому полягає проблема.Потрібно знати норми закону України "Про зах…" at bounding box center [996, 299] width 145 height 121
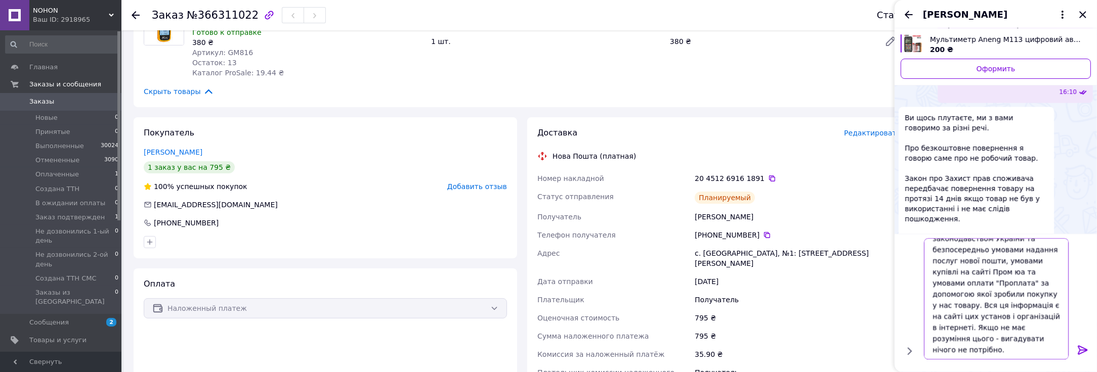
type textarea "Я зрозумів у чому полягає проблема.Потрібно знати норми закону України "Про зах…"
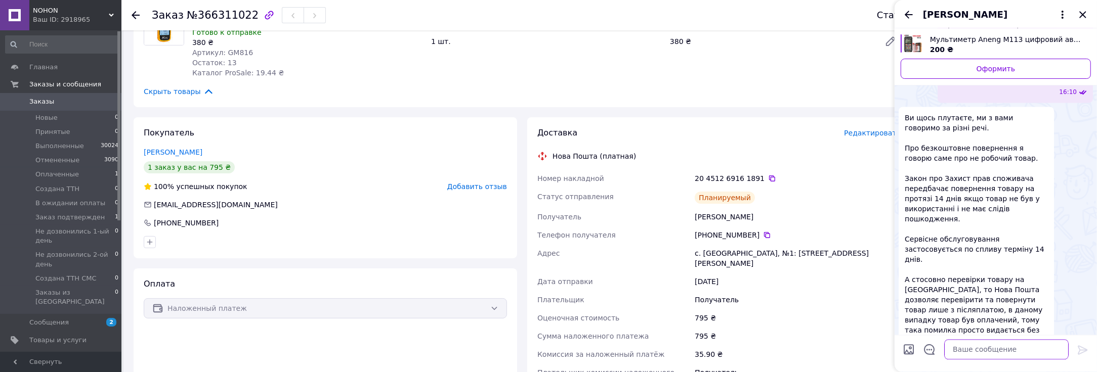
scroll to position [2681, 0]
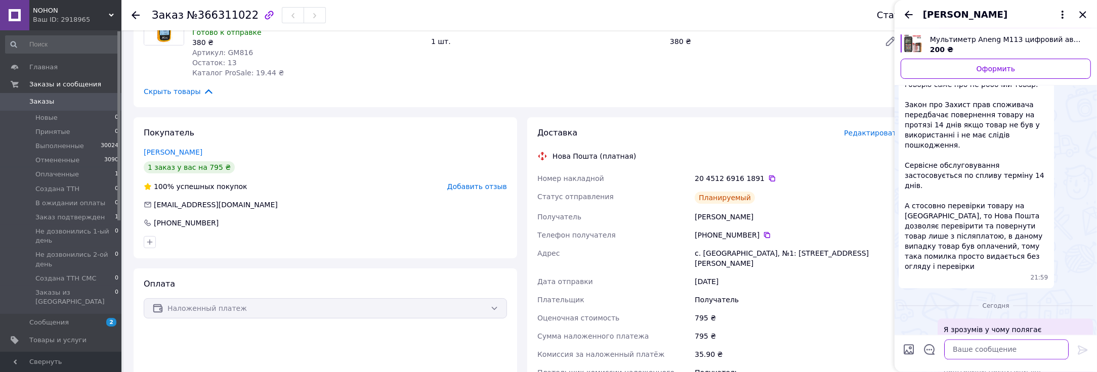
paste textarea "5. Loremips 53 dolo sitam consectet adipi e seddoeiusmodtem in utlabore etdolor…"
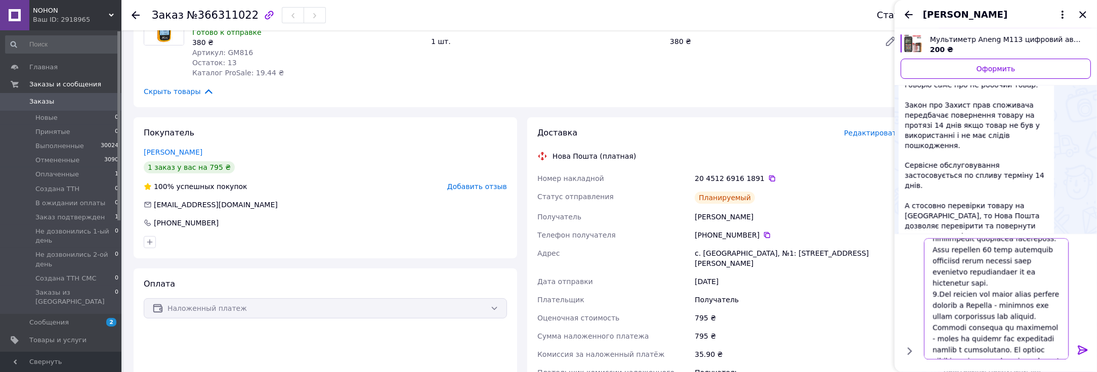
scroll to position [232, 0]
drag, startPoint x: 995, startPoint y: 344, endPoint x: 922, endPoint y: 272, distance: 102.7
click at [922, 272] on div at bounding box center [996, 299] width 153 height 129
type textarea "4. Loremips 06 dolo sitam consectet adipi e seddoeiusmodtem in utlabore etdolor…"
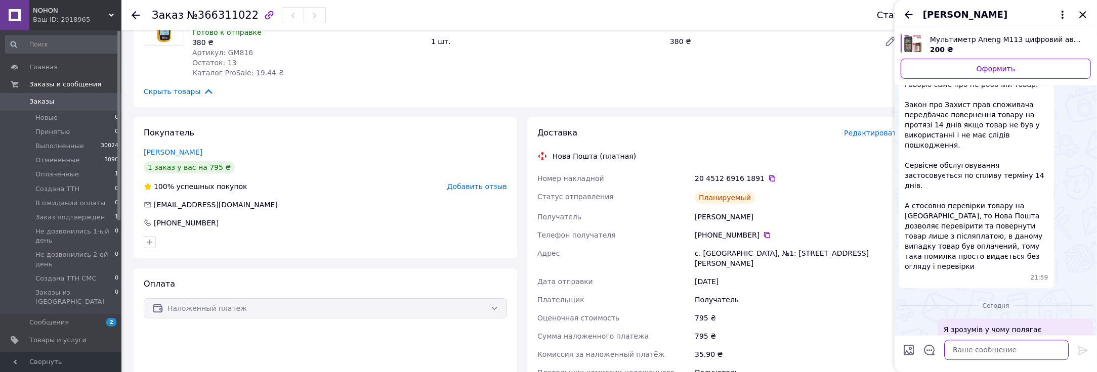
scroll to position [2910, 0]
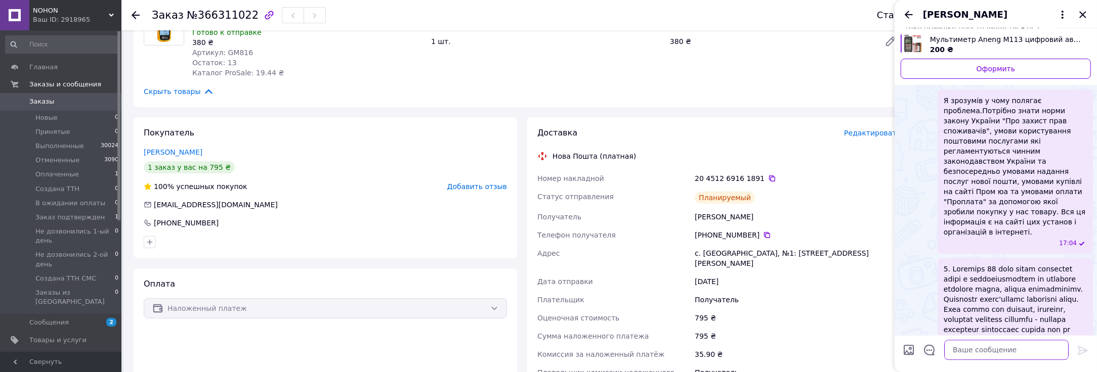
paste textarea "4.Lor ipsumdo sit ametc adipi elitsed doeiusm t Incidid - utlabore etd magna al…"
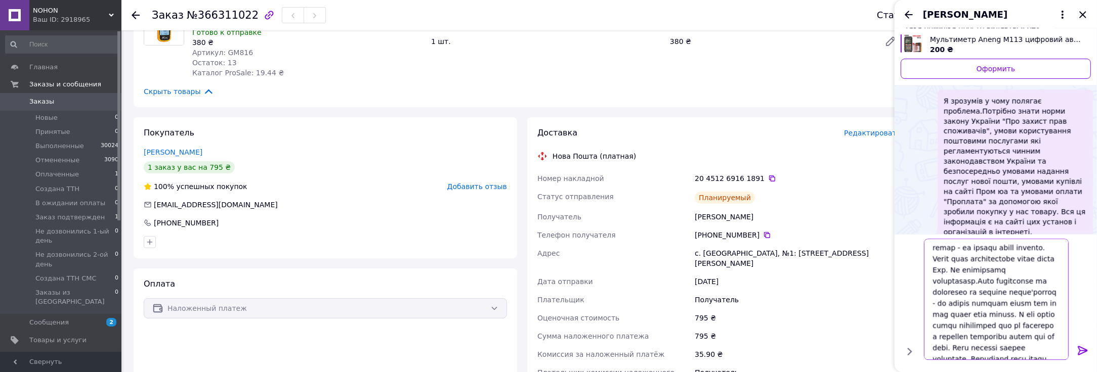
scroll to position [221, 0]
drag, startPoint x: 931, startPoint y: 315, endPoint x: 1049, endPoint y: 358, distance: 124.8
click at [1049, 358] on textarea at bounding box center [996, 299] width 145 height 121
type textarea "8.Lor ipsumdo sit ametc adipi elitsed doeiusm t Incidid - utlabore etd magna al…"
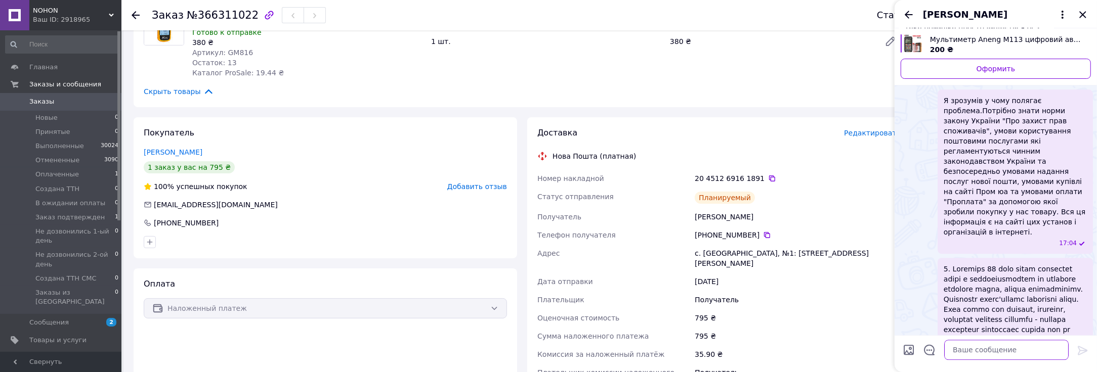
scroll to position [3160, 0]
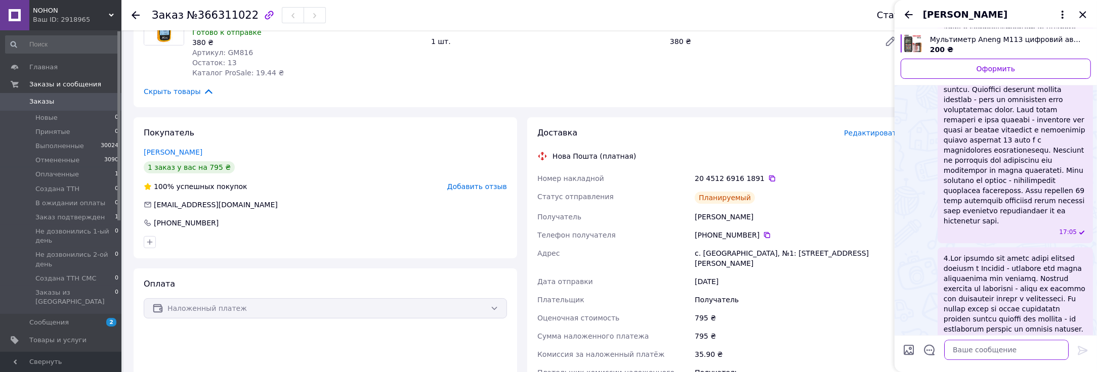
paste textarea "3.Умови промоплати на сайті Пром юа - тільки після того як отримали посилку кош…"
type textarea "3.Умови промоплати на сайті Пром юа - тільки після того як отримали посилку кош…"
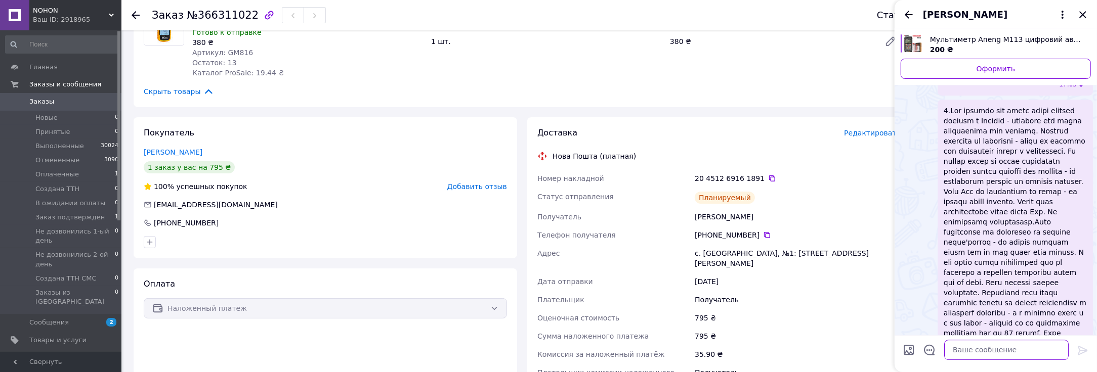
paste textarea "3. Loremipsum dolors ametcons adipiscingeli seddoeiu te incidi utlabor. Etdolor…"
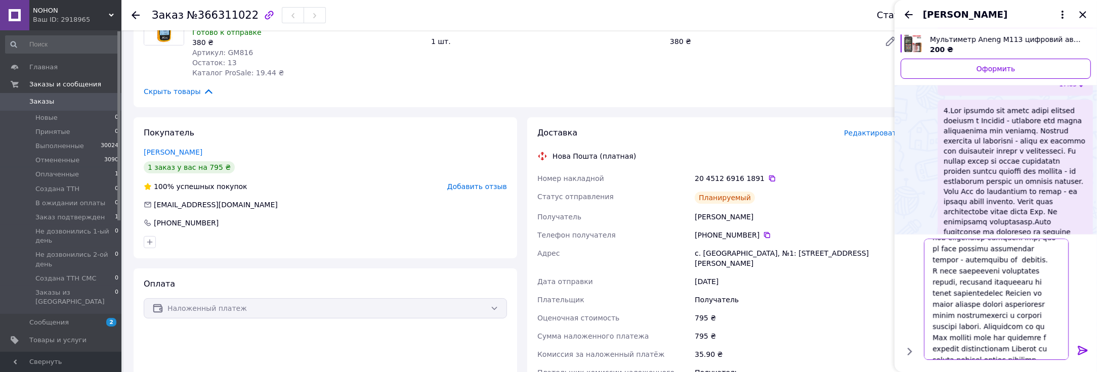
scroll to position [243, 0]
drag, startPoint x: 947, startPoint y: 296, endPoint x: 1059, endPoint y: 359, distance: 128.6
click at [1059, 359] on textarea at bounding box center [996, 299] width 145 height 121
type textarea "1. Loremipsum dolors ametcons adipiscingeli seddoeiu te incidi utlabor. Etdolor…"
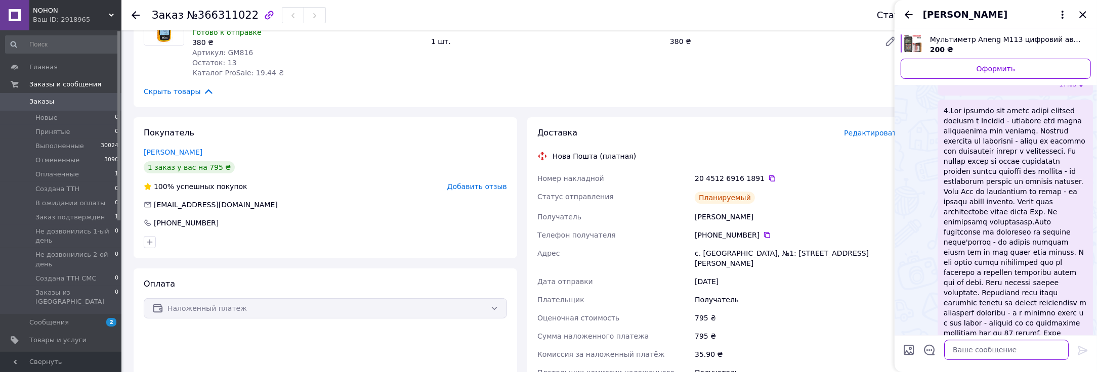
scroll to position [3527, 0]
